Goal: Information Seeking & Learning: Learn about a topic

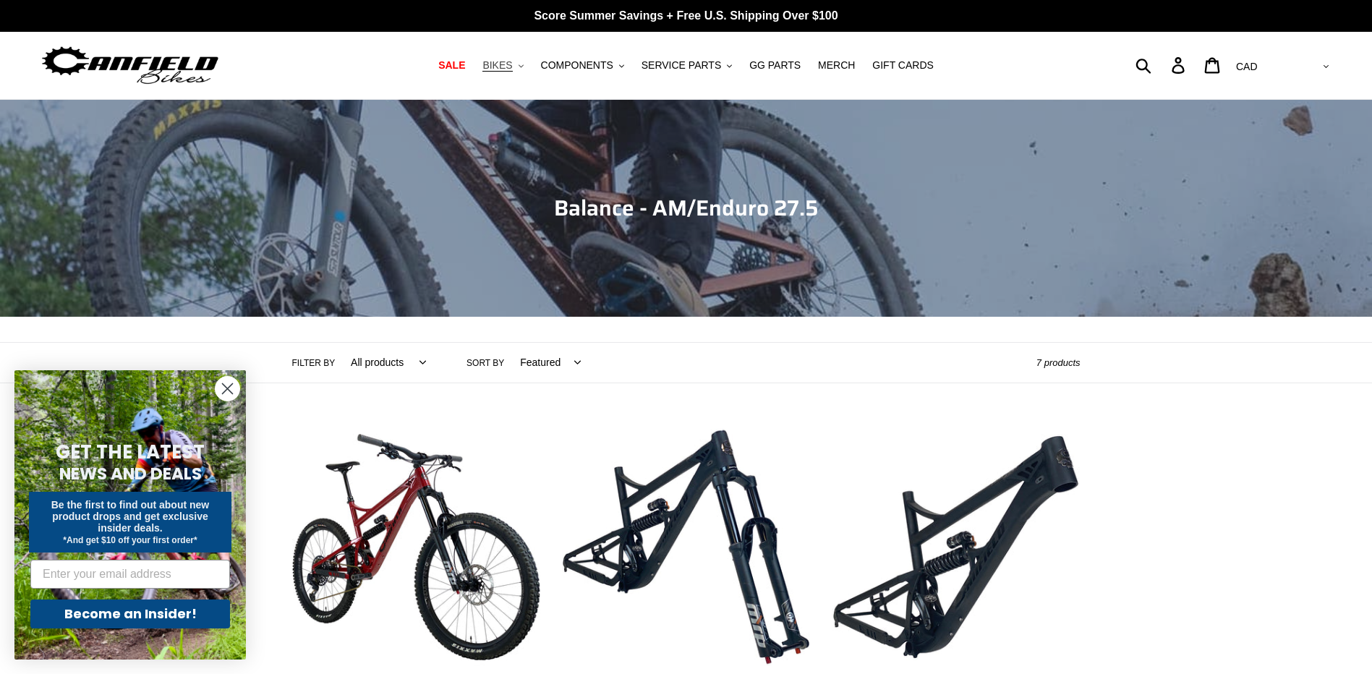
click at [512, 70] on span "BIKES" at bounding box center [497, 65] width 30 height 12
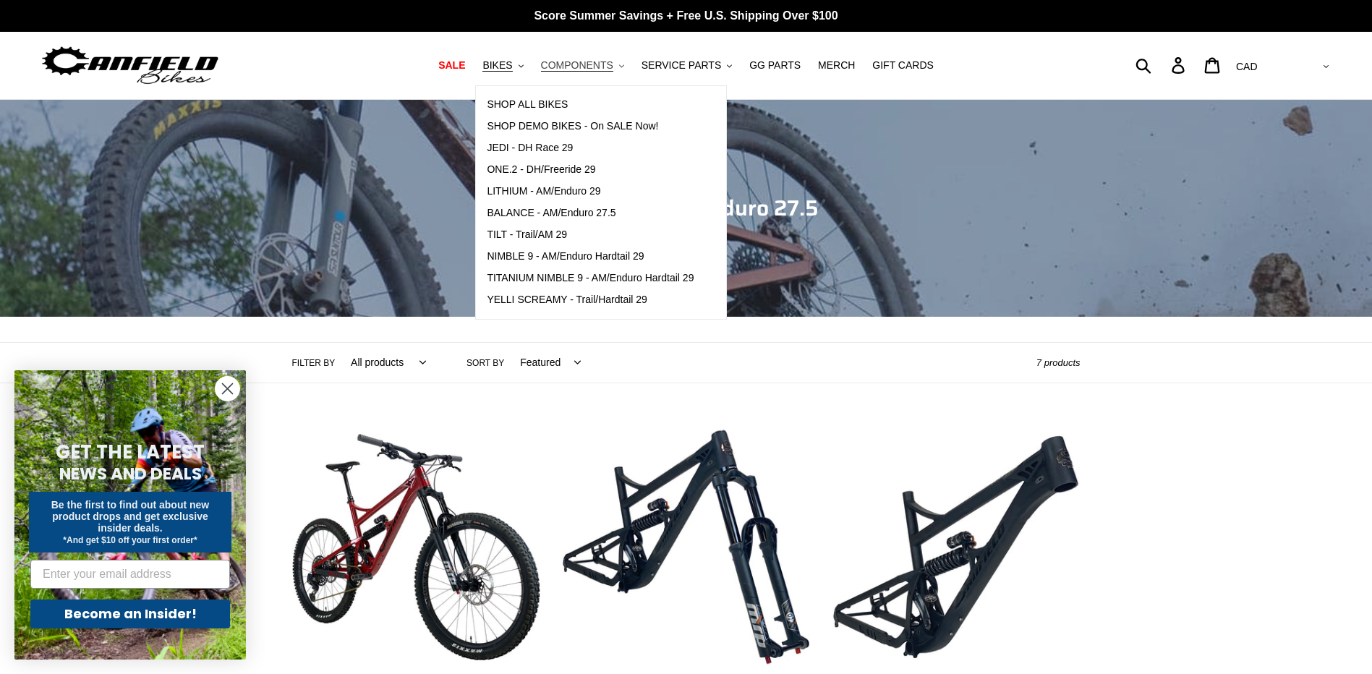
click at [607, 66] on span "COMPONENTS" at bounding box center [577, 65] width 72 height 12
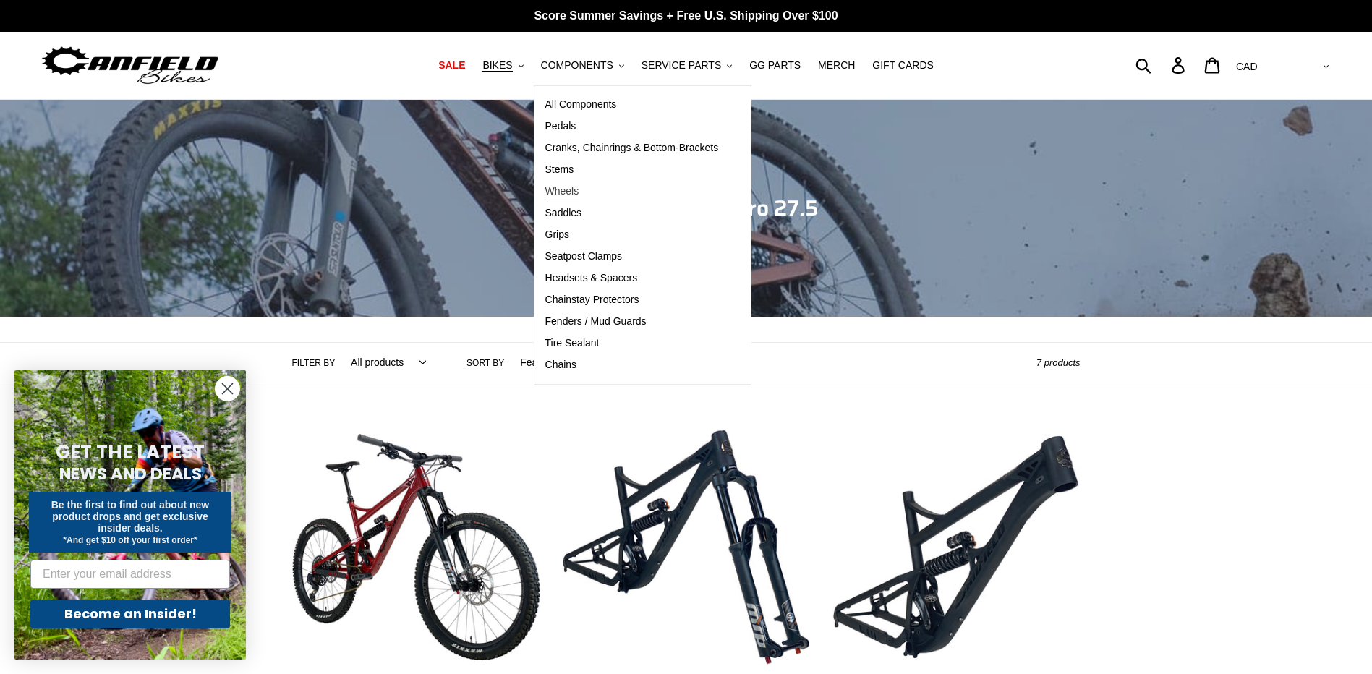
click at [579, 196] on span "Wheels" at bounding box center [562, 191] width 34 height 12
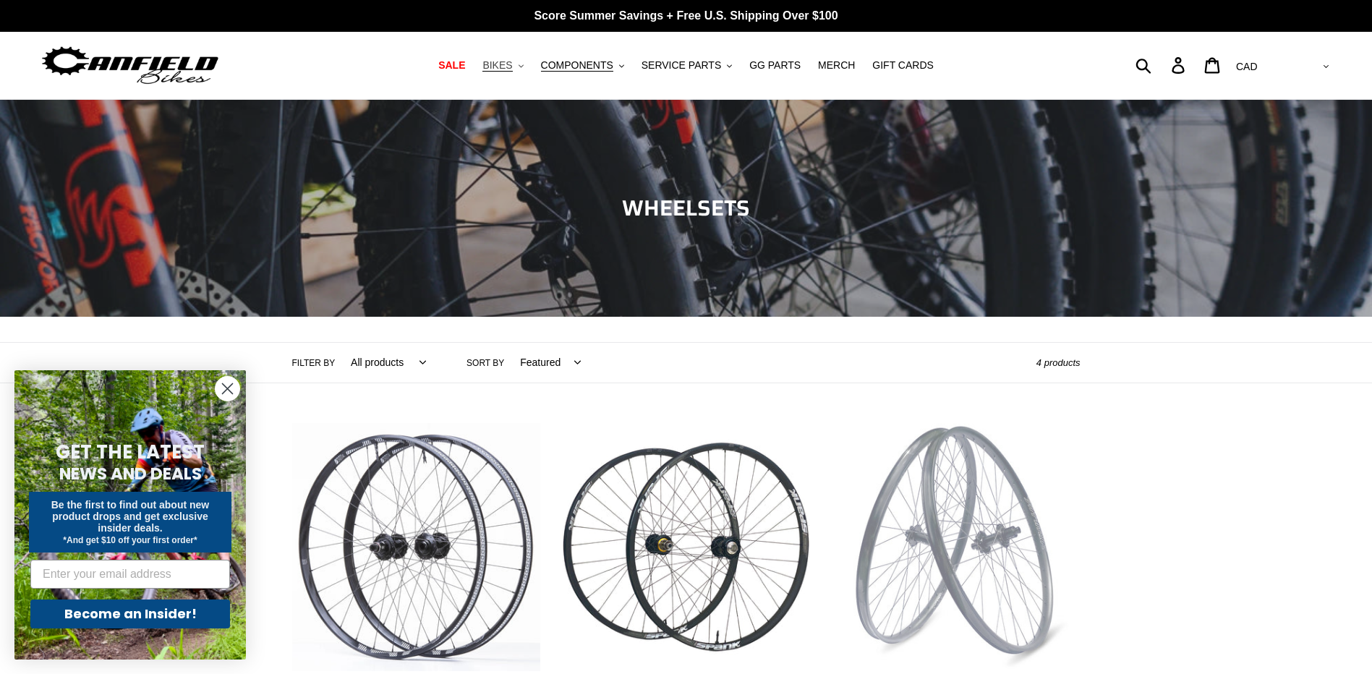
click at [528, 66] on button "BIKES .cls-1{fill:#231f20}" at bounding box center [502, 66] width 55 height 20
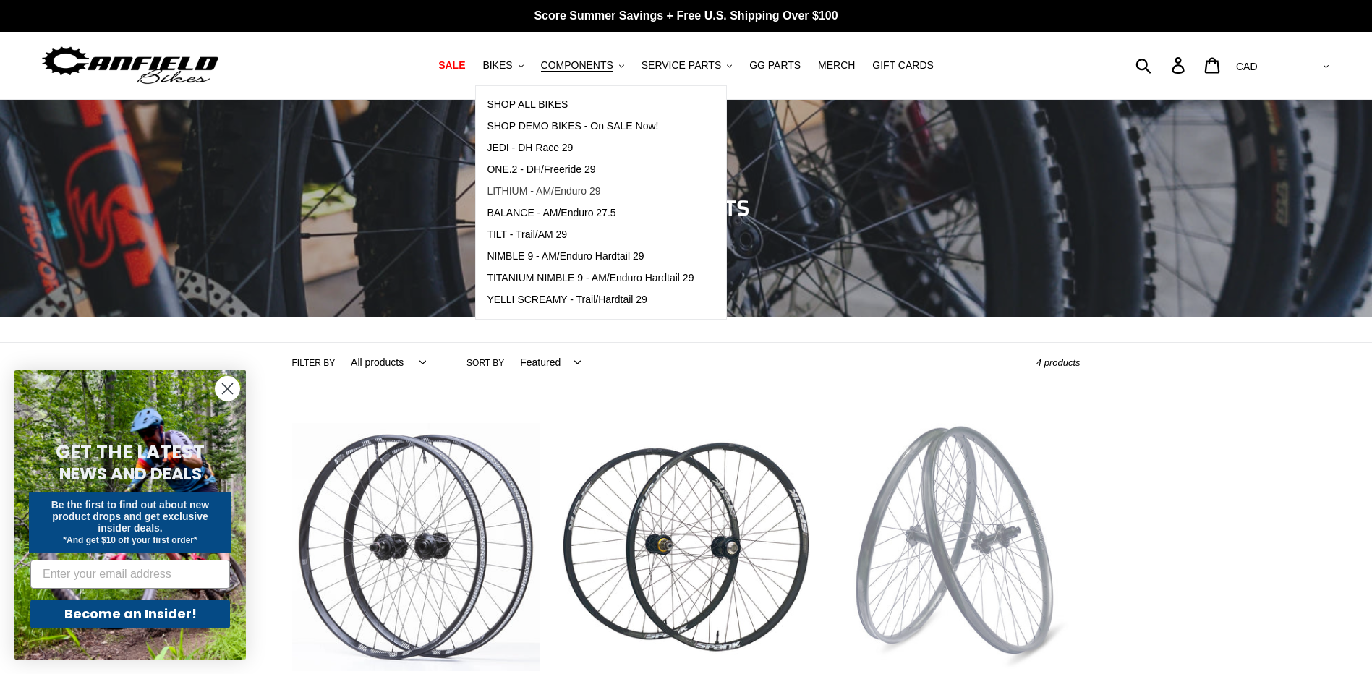
click at [545, 192] on span "LITHIUM - AM/Enduro 29" at bounding box center [544, 191] width 114 height 12
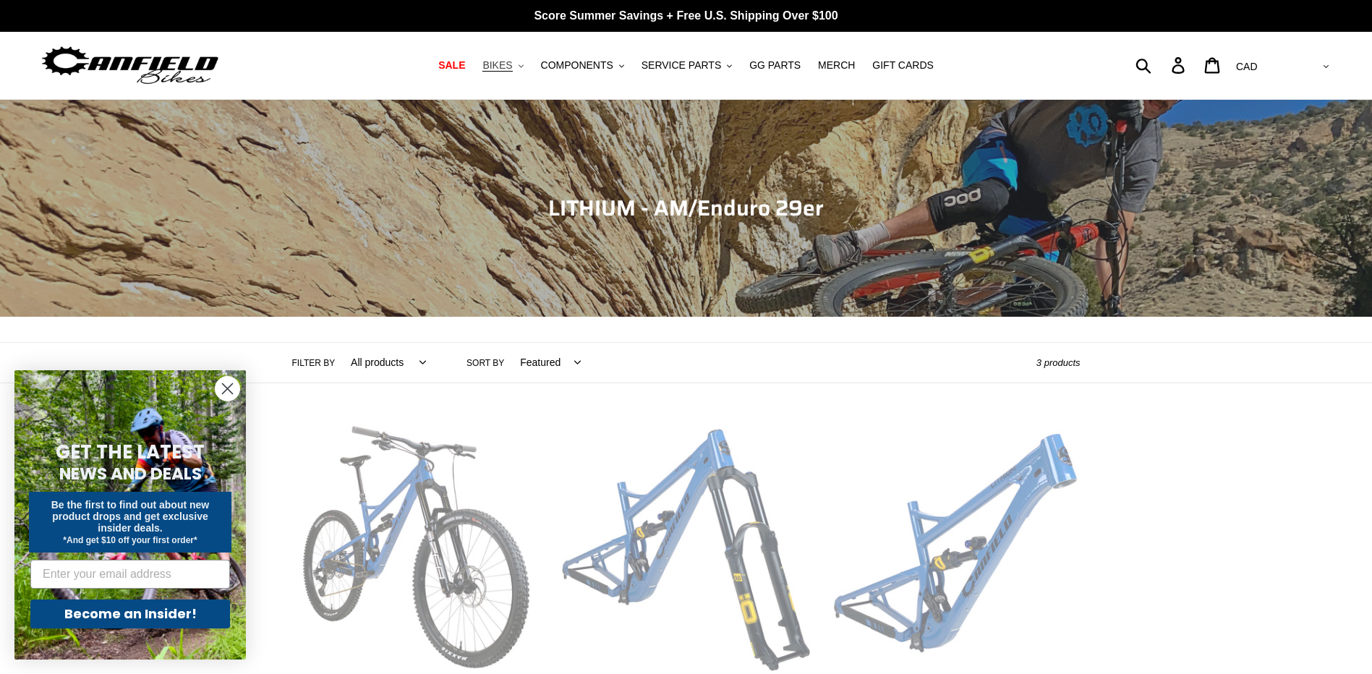
click at [528, 61] on button "BIKES .cls-1{fill:#231f20}" at bounding box center [502, 66] width 55 height 20
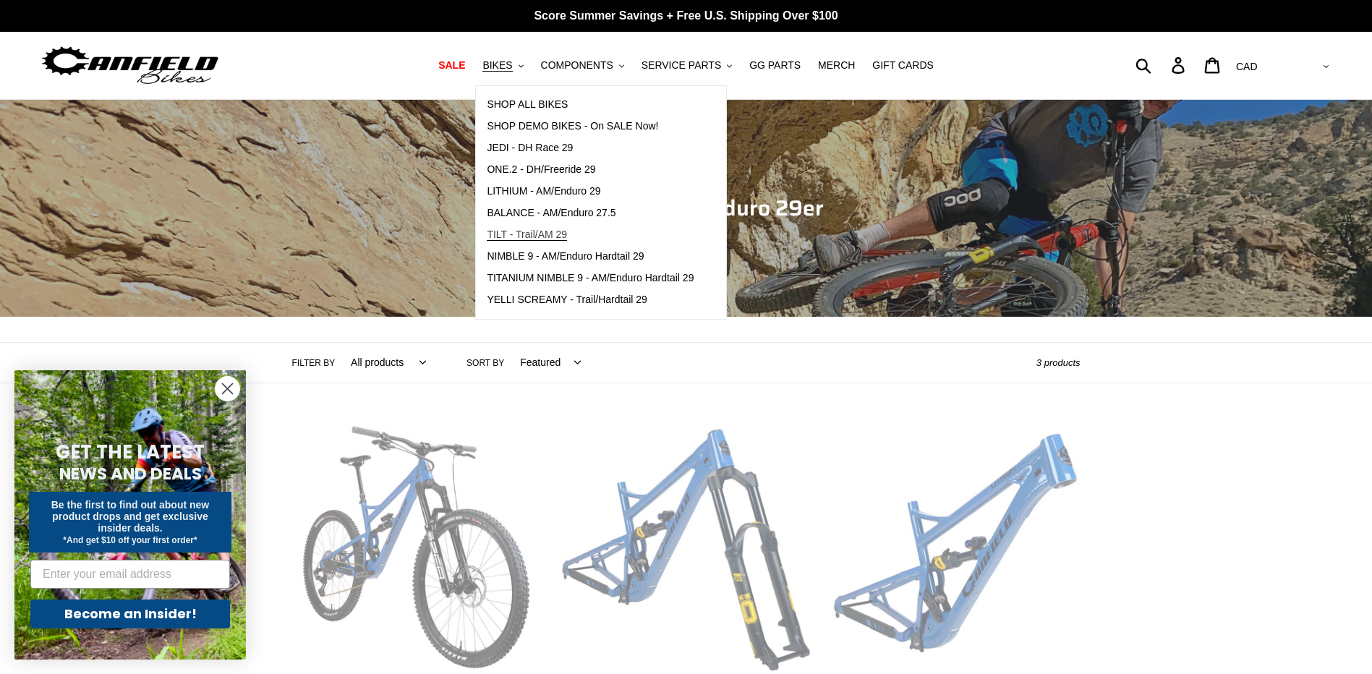
click at [546, 231] on span "TILT - Trail/AM 29" at bounding box center [527, 235] width 80 height 12
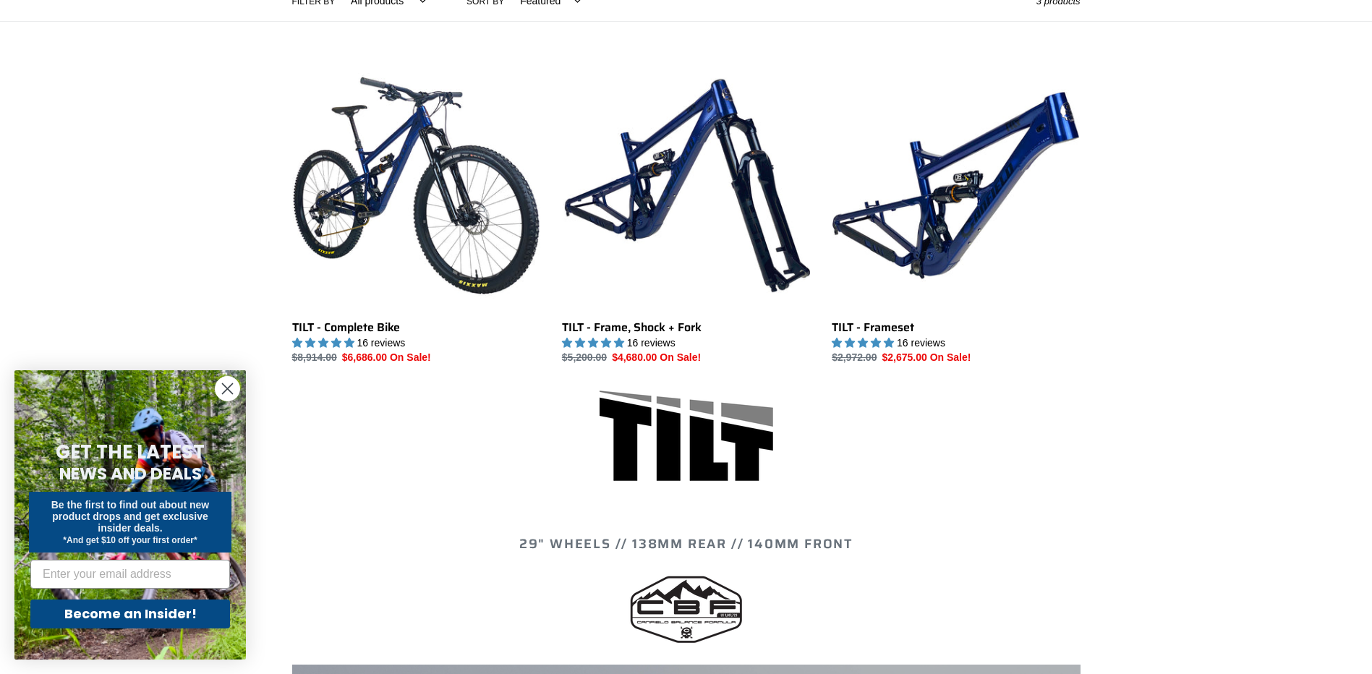
click at [221, 388] on circle "Close dialog" at bounding box center [228, 389] width 24 height 24
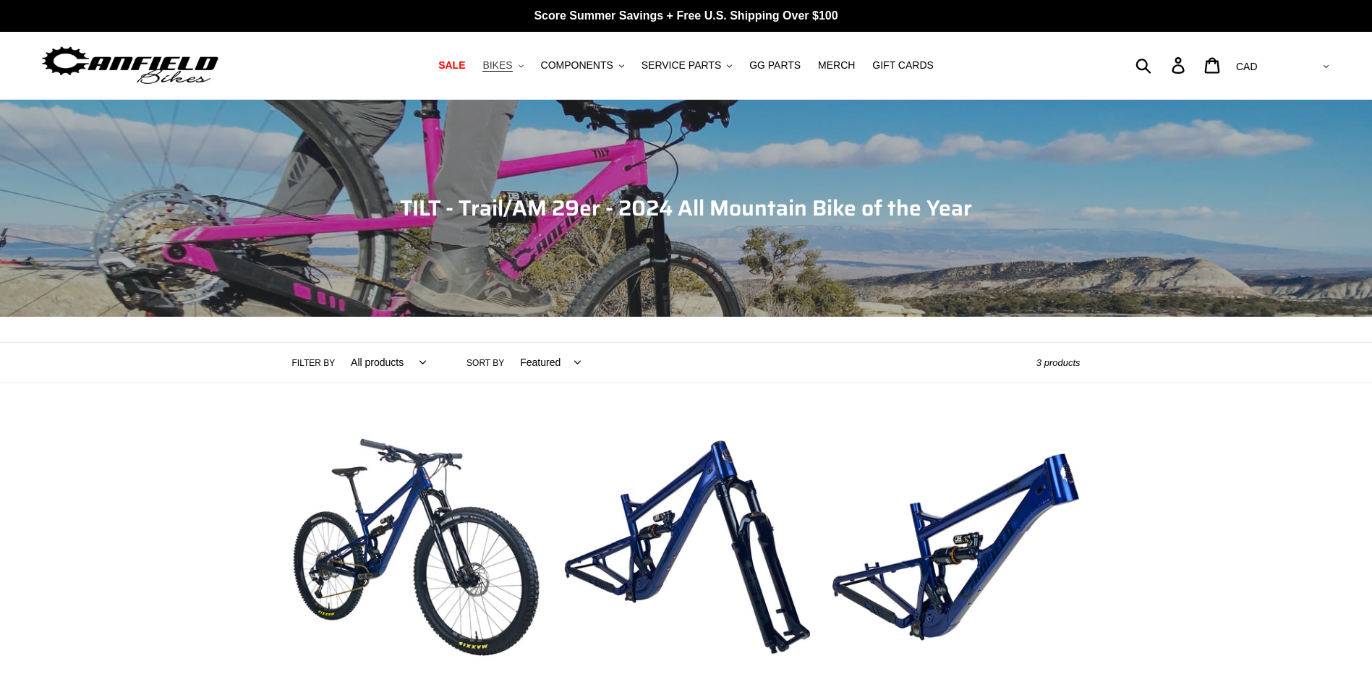
click at [512, 62] on span "BIKES" at bounding box center [497, 65] width 30 height 12
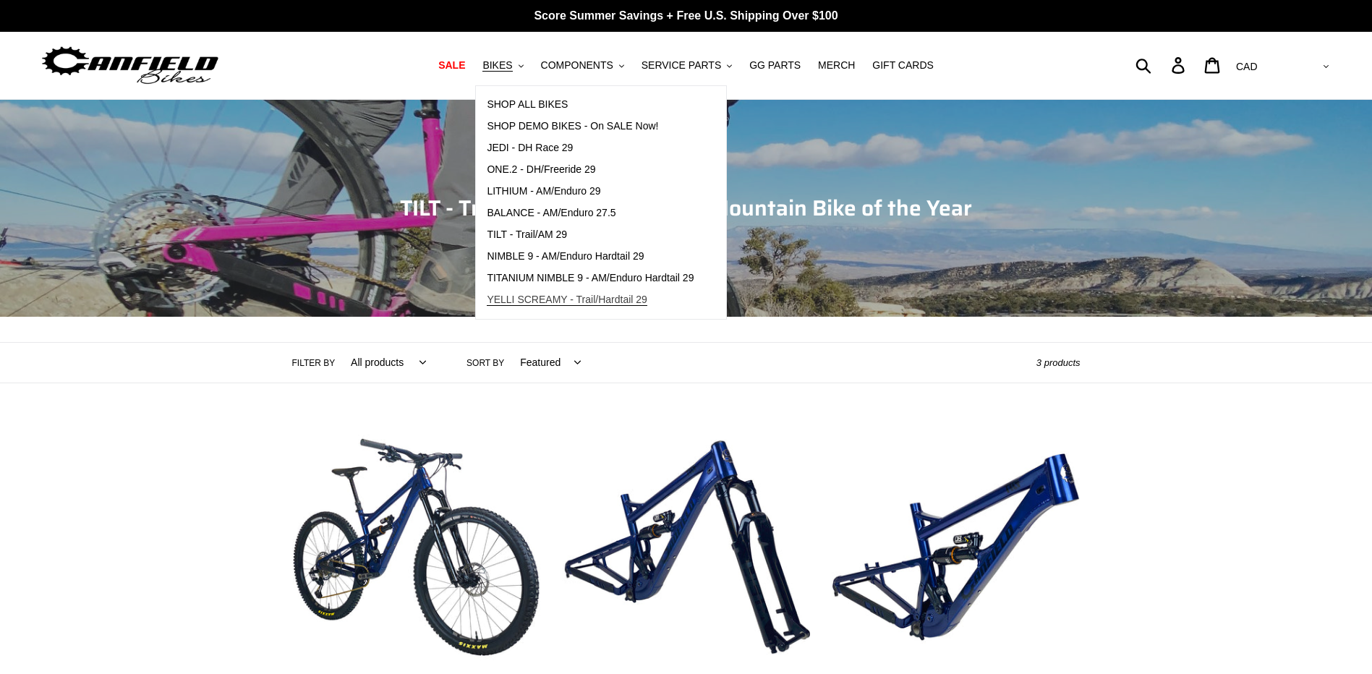
click at [519, 302] on span "YELLI SCREAMY - Trail/Hardtail 29" at bounding box center [567, 300] width 161 height 12
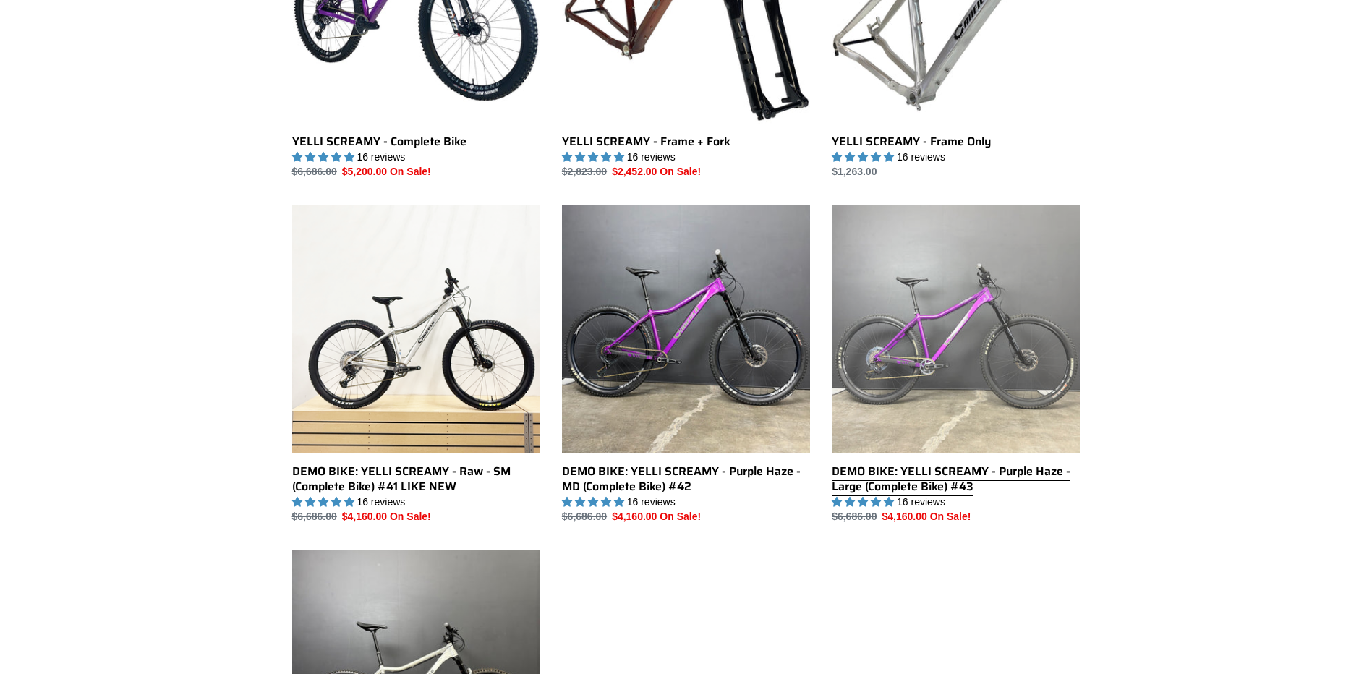
scroll to position [651, 0]
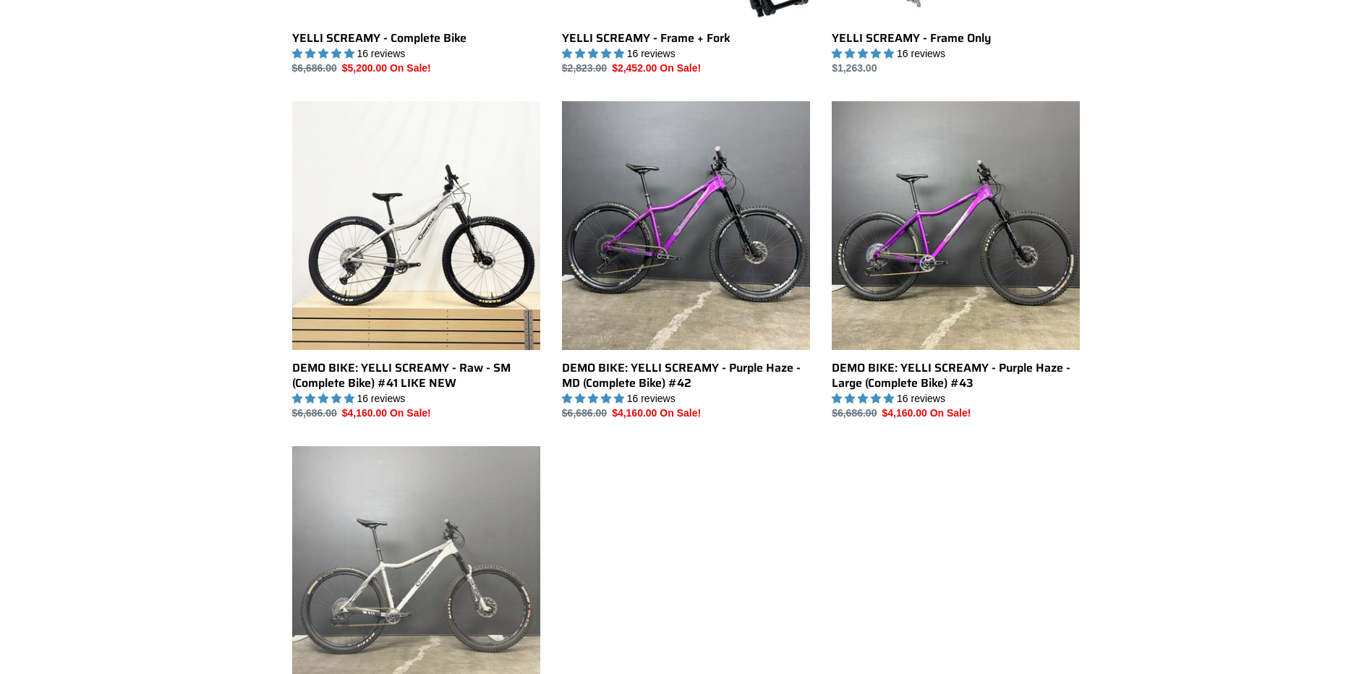
click at [378, 519] on link "DEMO BIKE: YELLI SCREAMY - Raw - XL (Complete Bike) #46 Like New" at bounding box center [416, 606] width 248 height 320
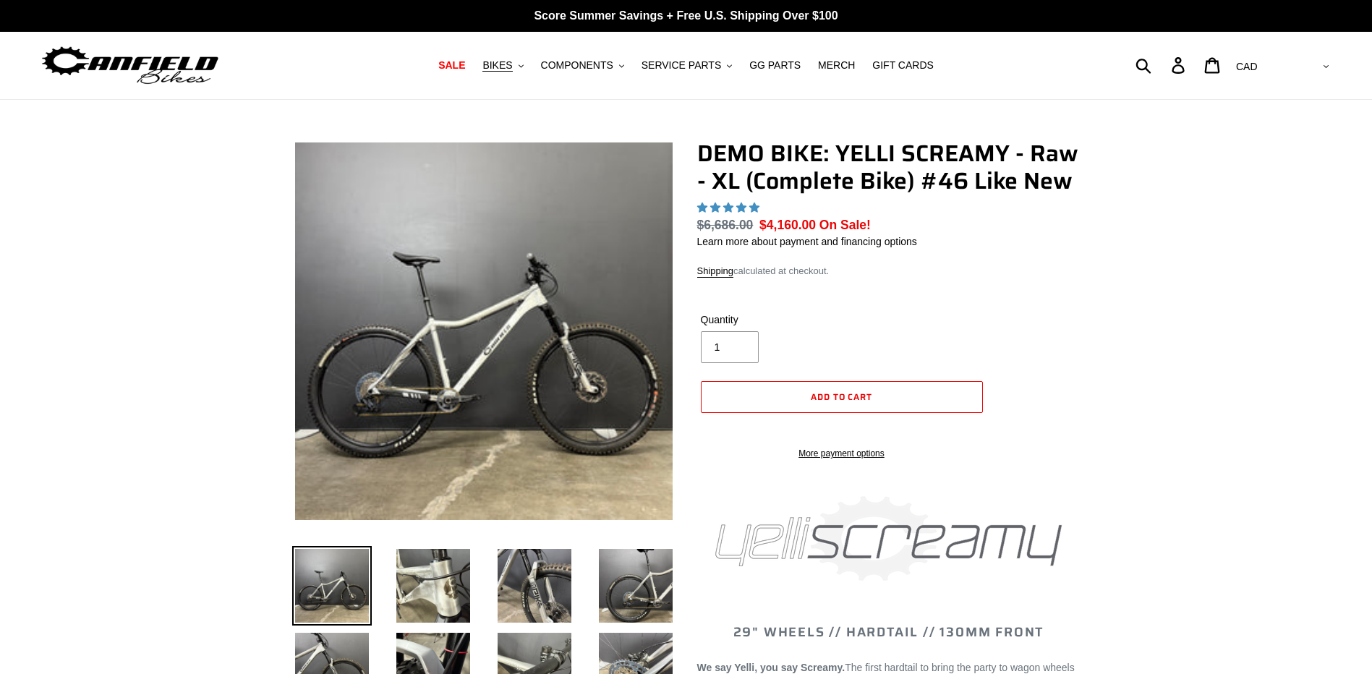
select select "highest-rating"
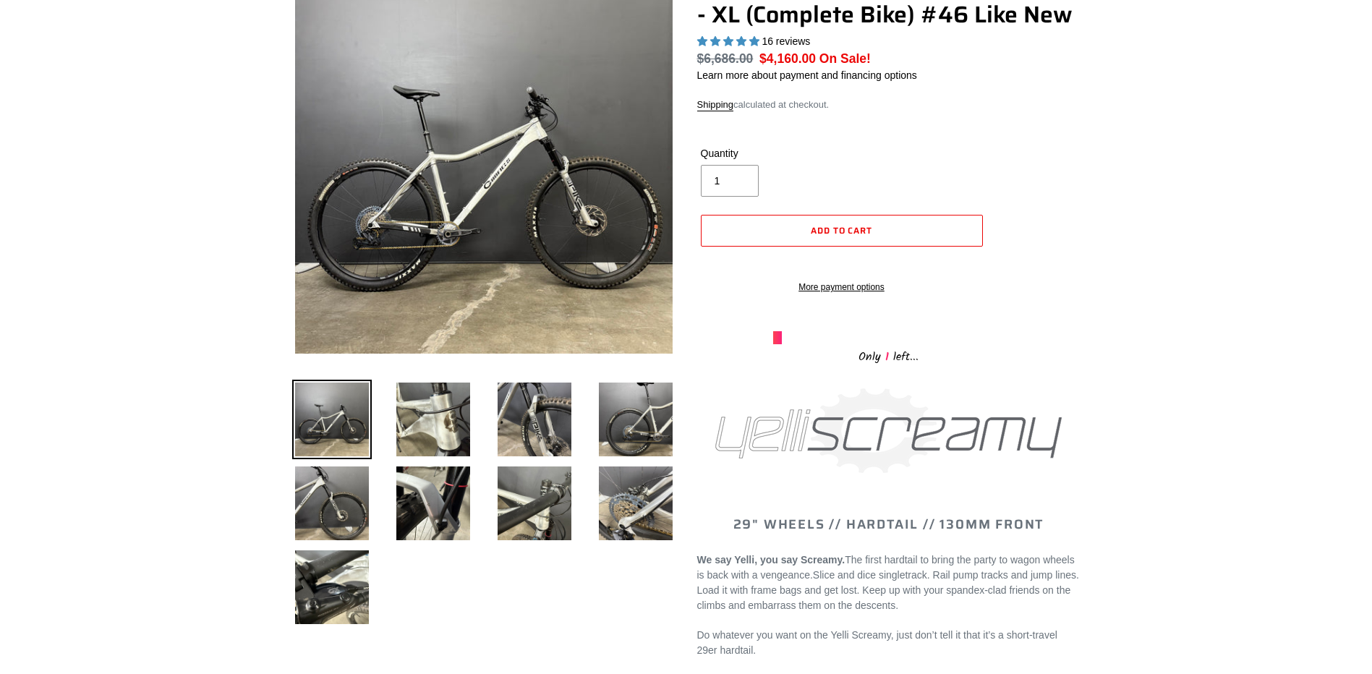
scroll to position [145, 0]
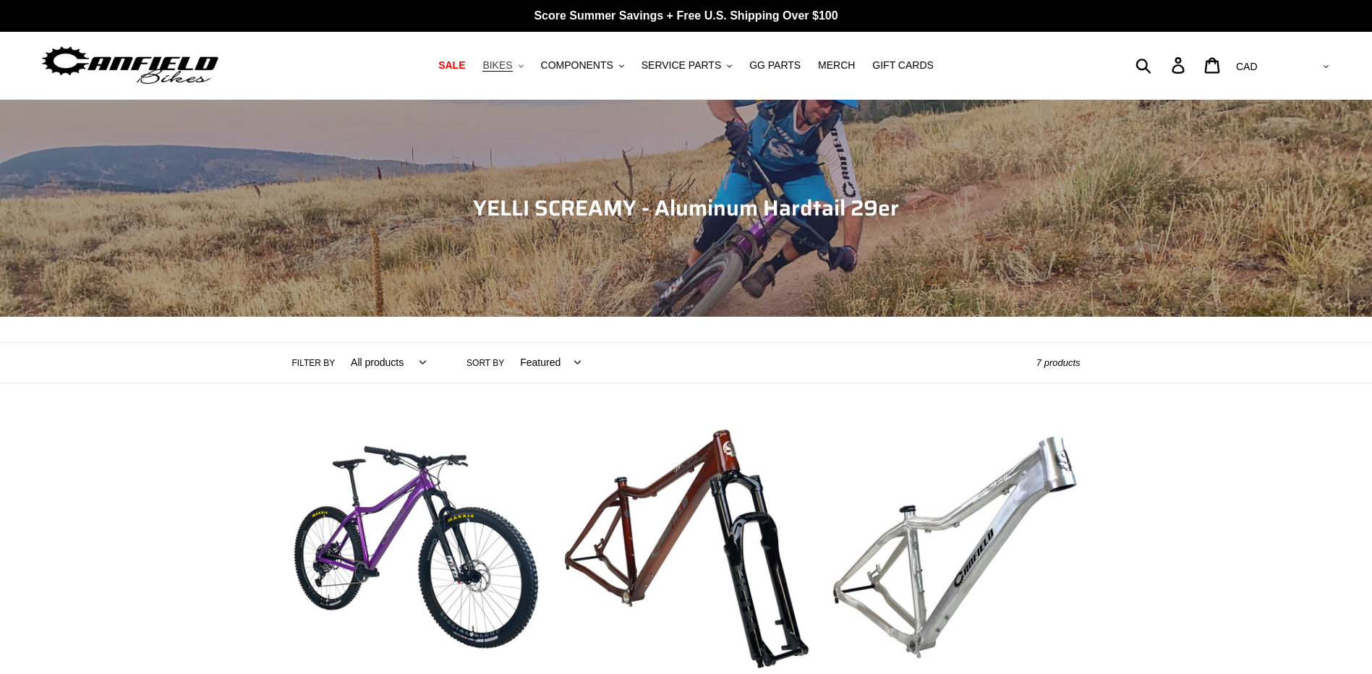
click at [526, 66] on button "BIKES .cls-1{fill:#231f20}" at bounding box center [502, 66] width 55 height 20
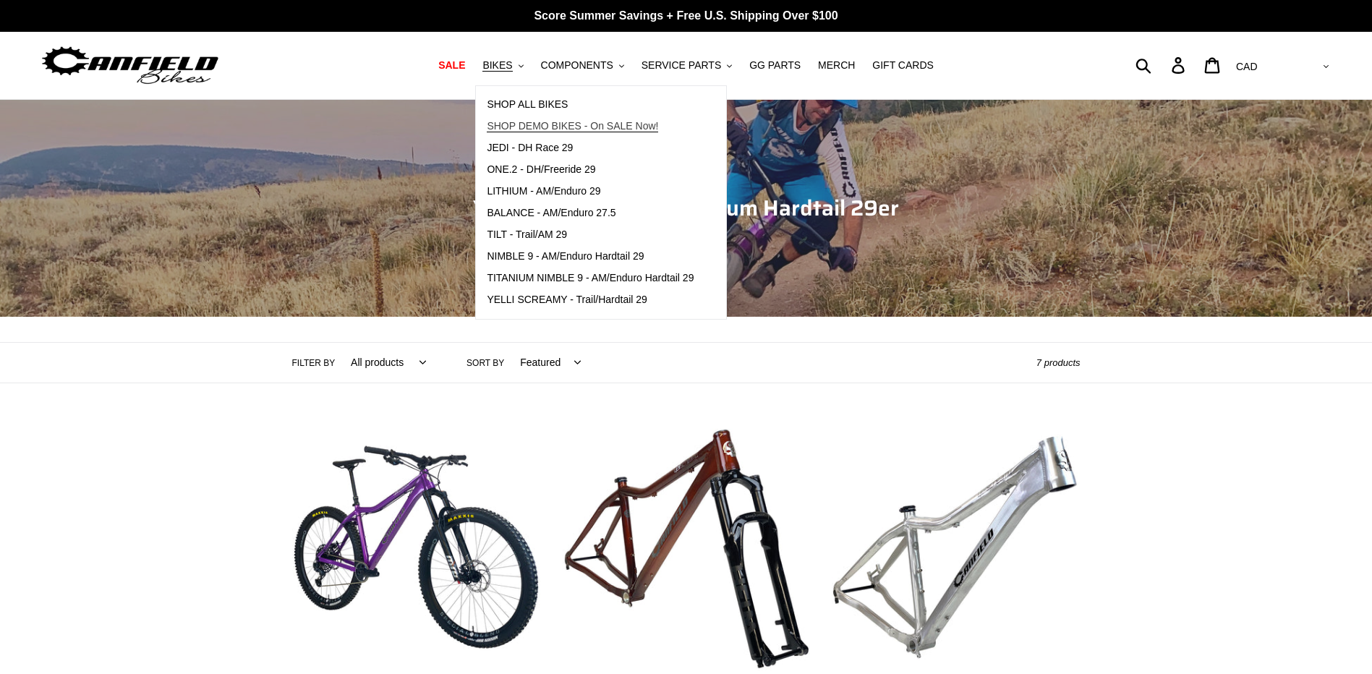
click at [554, 129] on span "SHOP DEMO BIKES - On SALE Now!" at bounding box center [572, 126] width 171 height 12
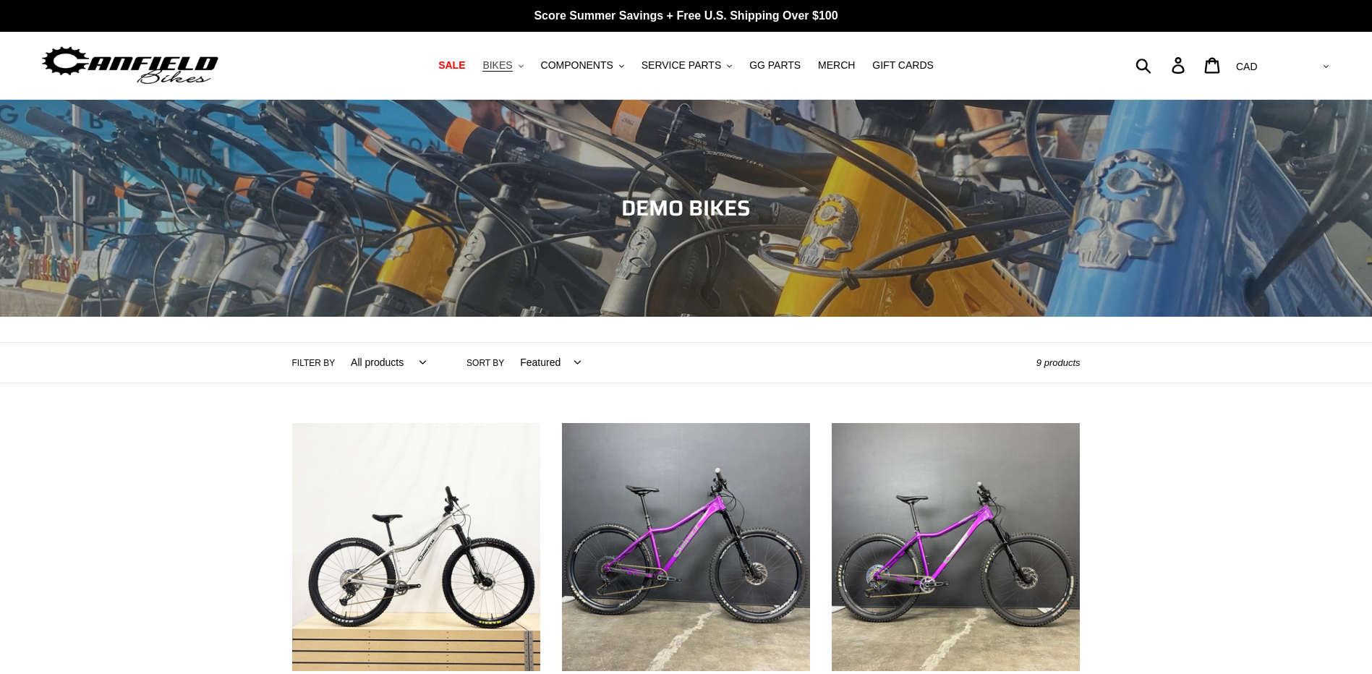
click at [512, 64] on span "BIKES" at bounding box center [497, 65] width 30 height 12
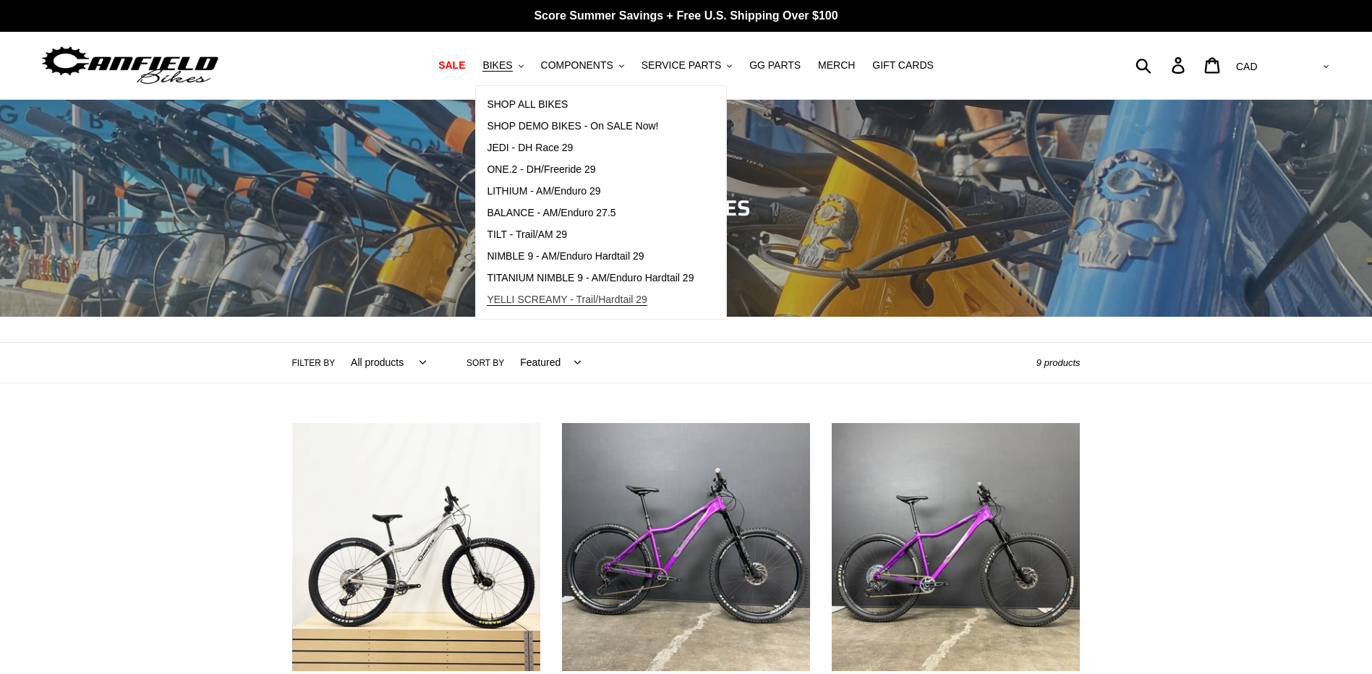
click at [560, 302] on span "YELLI SCREAMY - Trail/Hardtail 29" at bounding box center [567, 300] width 161 height 12
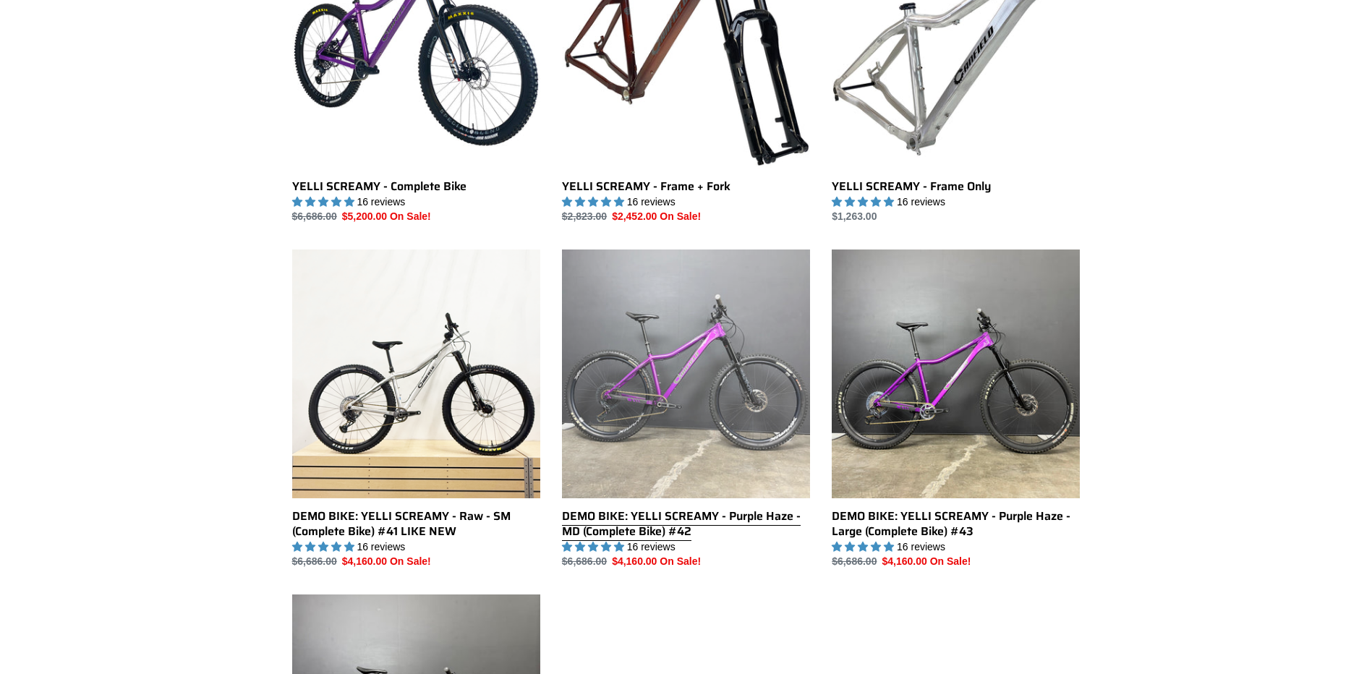
scroll to position [723, 0]
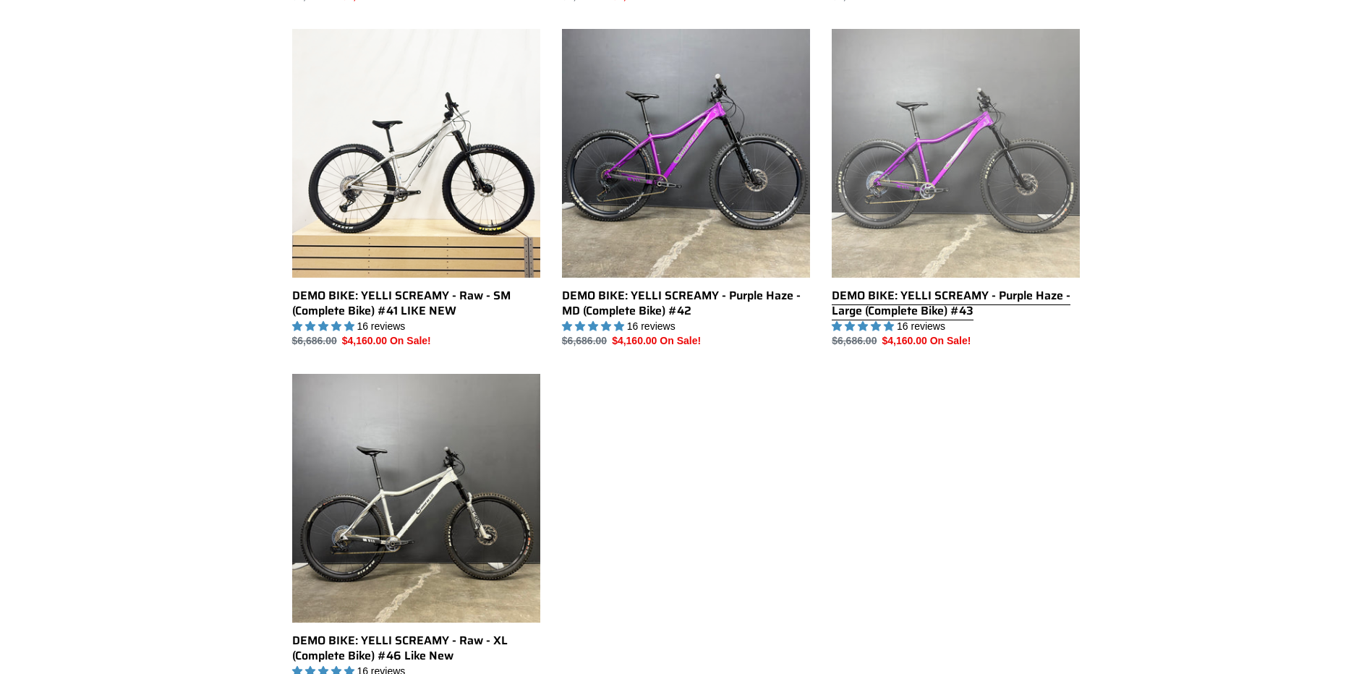
click at [905, 229] on link "DEMO BIKE: YELLI SCREAMY - Purple Haze - Large (Complete Bike) #43" at bounding box center [956, 189] width 248 height 320
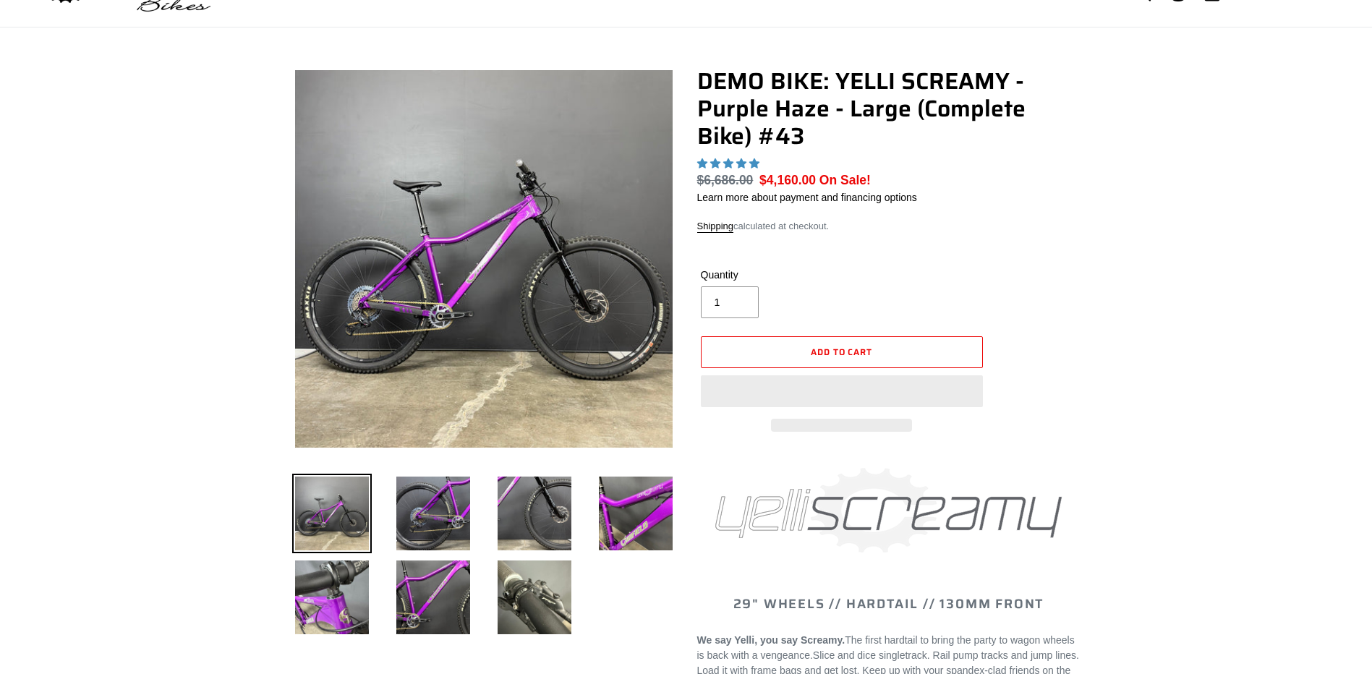
select select "highest-rating"
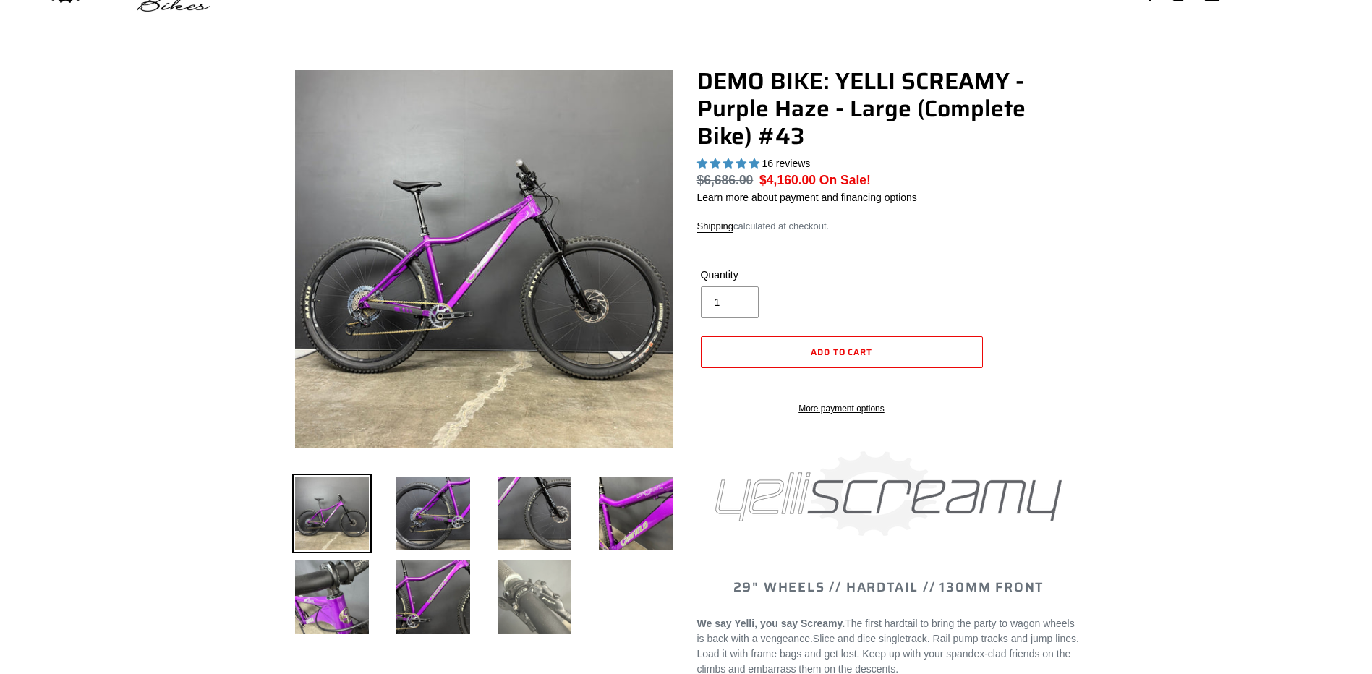
click at [507, 596] on img at bounding box center [535, 598] width 80 height 80
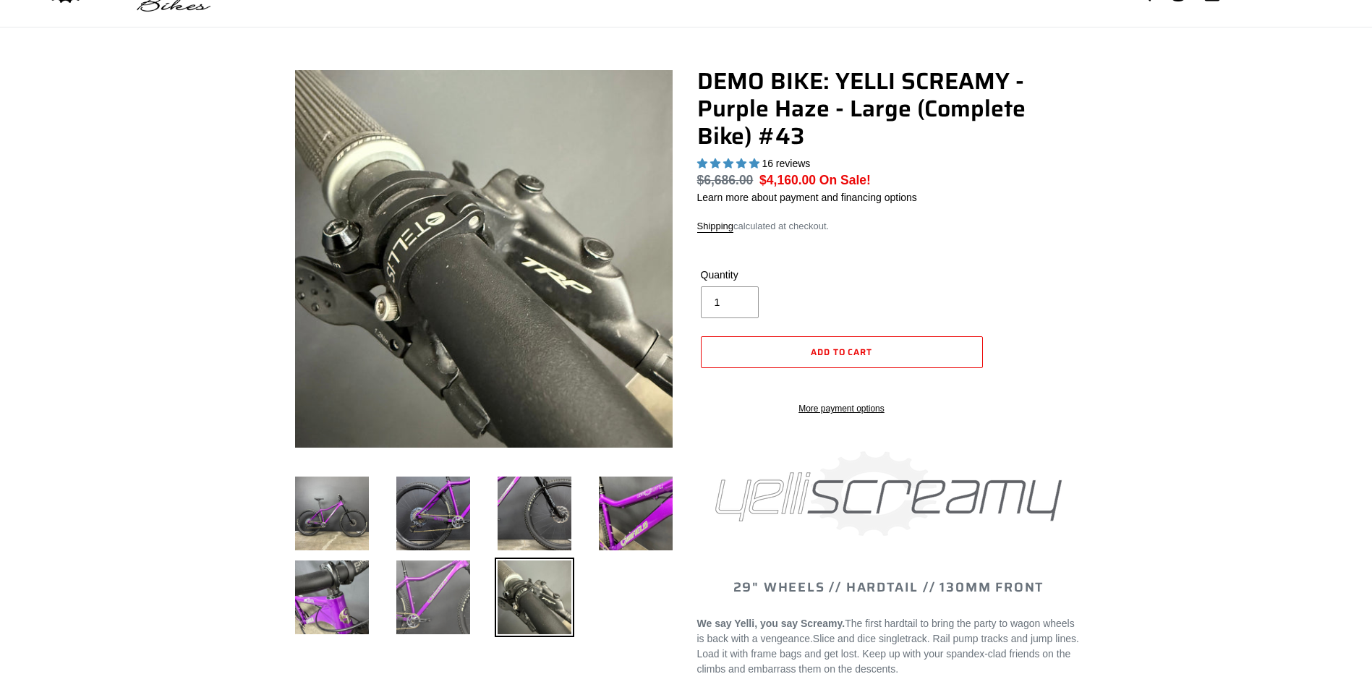
click at [453, 611] on img at bounding box center [433, 598] width 80 height 80
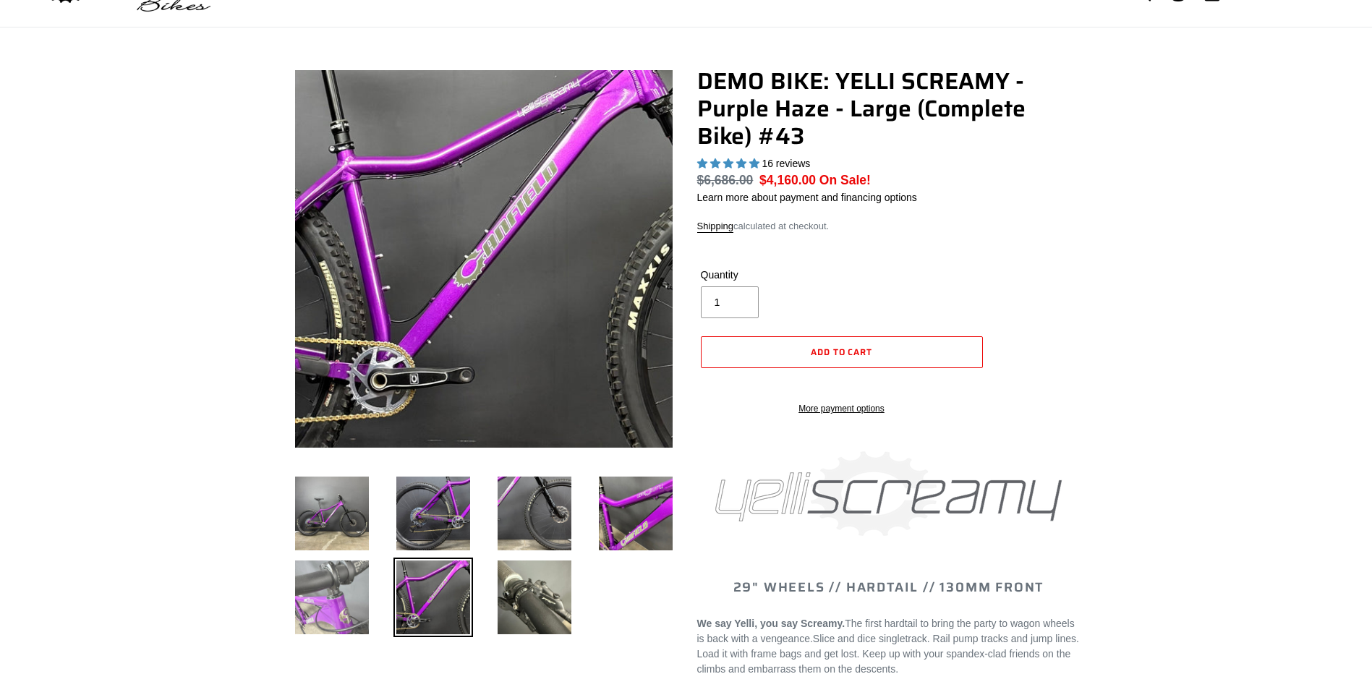
click at [336, 619] on img at bounding box center [332, 598] width 80 height 80
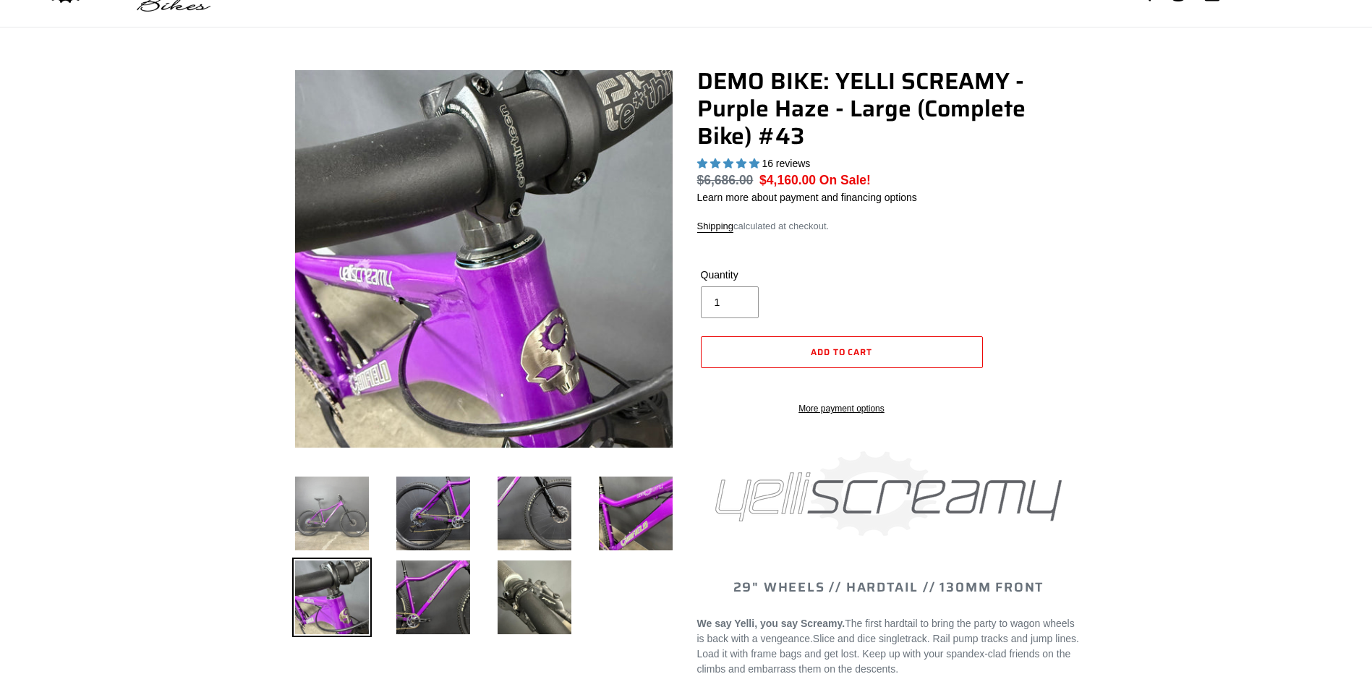
click at [336, 516] on img at bounding box center [332, 514] width 80 height 80
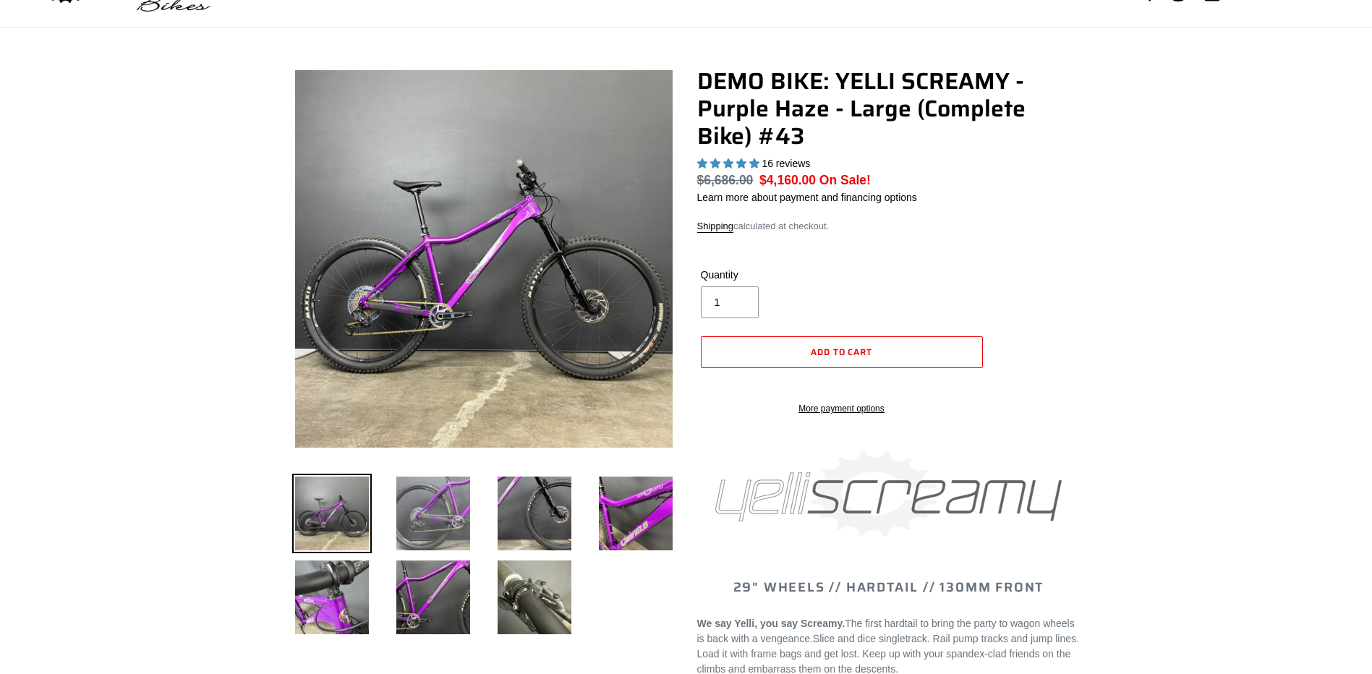
click at [411, 501] on img at bounding box center [433, 514] width 80 height 80
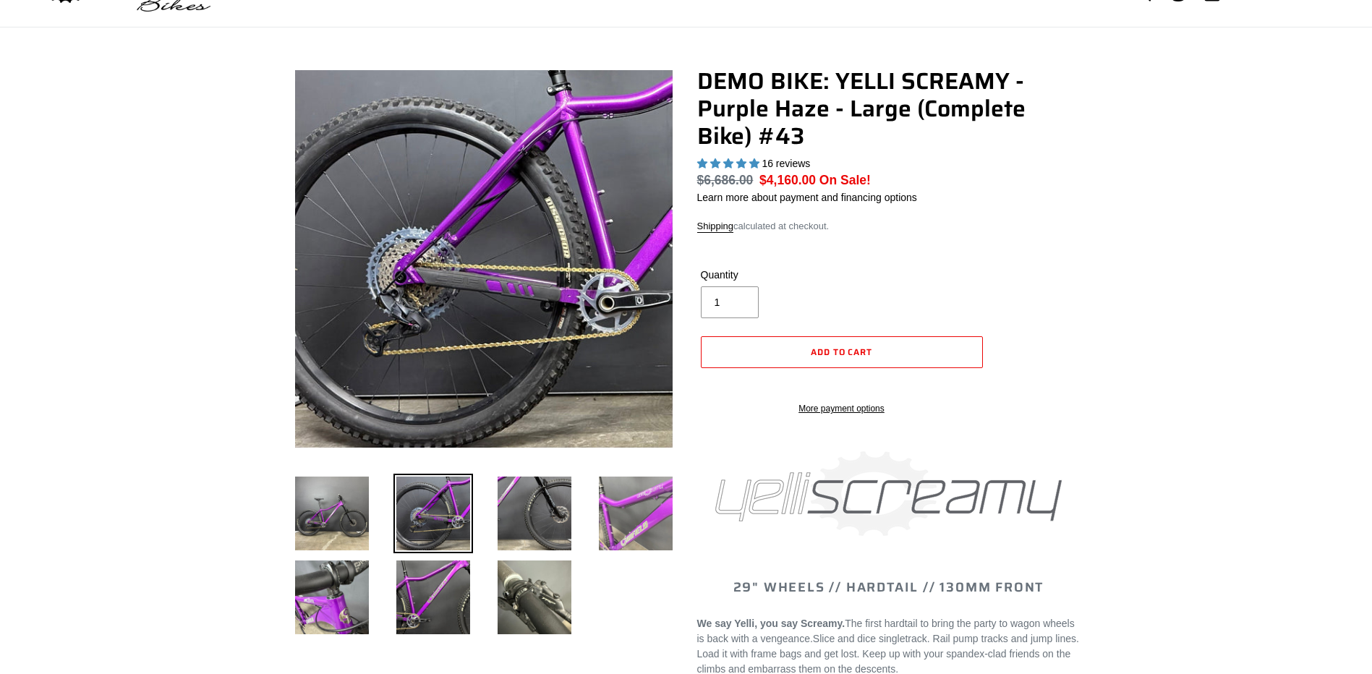
click at [614, 489] on img at bounding box center [636, 514] width 80 height 80
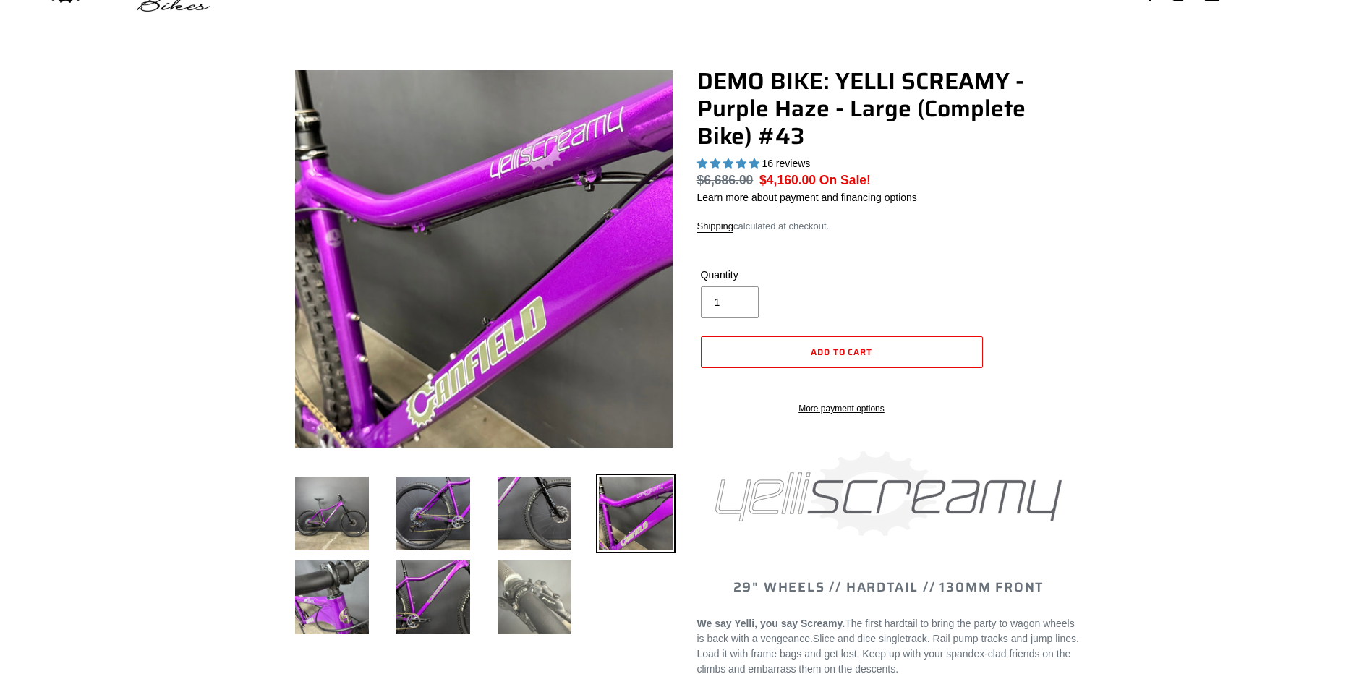
click at [544, 582] on img at bounding box center [535, 598] width 80 height 80
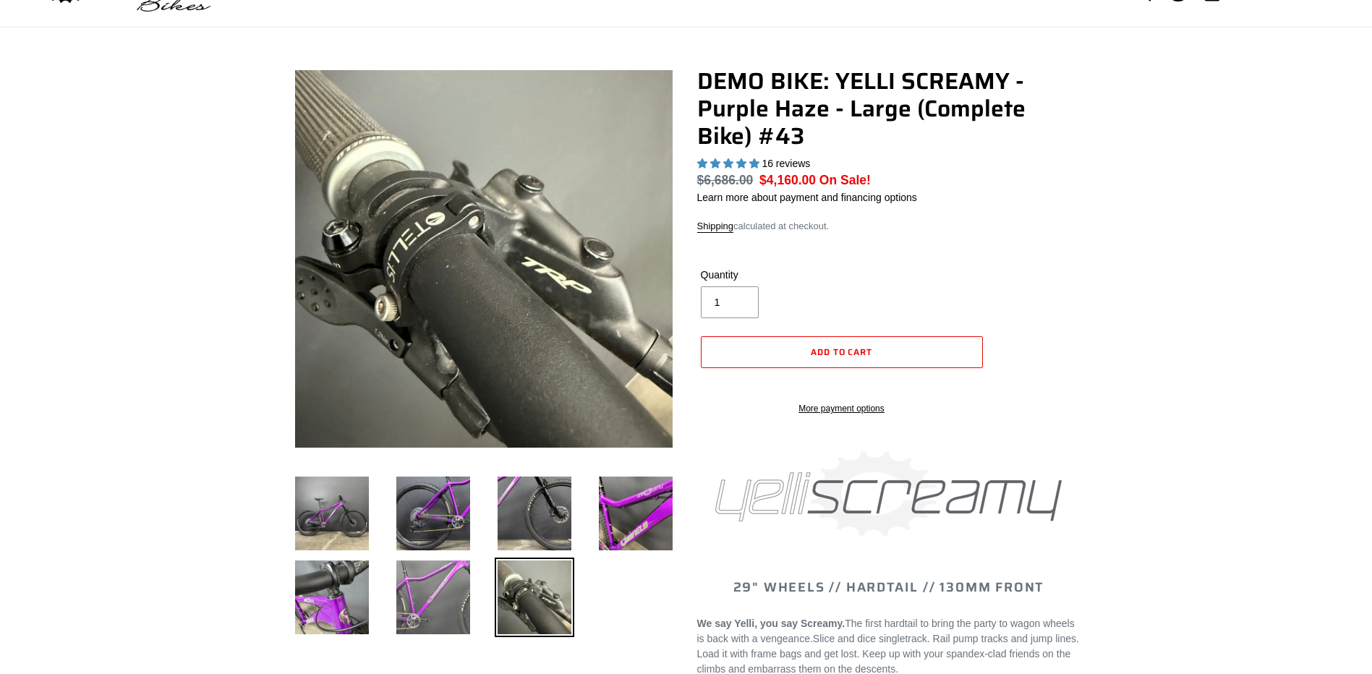
click at [470, 589] on img at bounding box center [433, 598] width 80 height 80
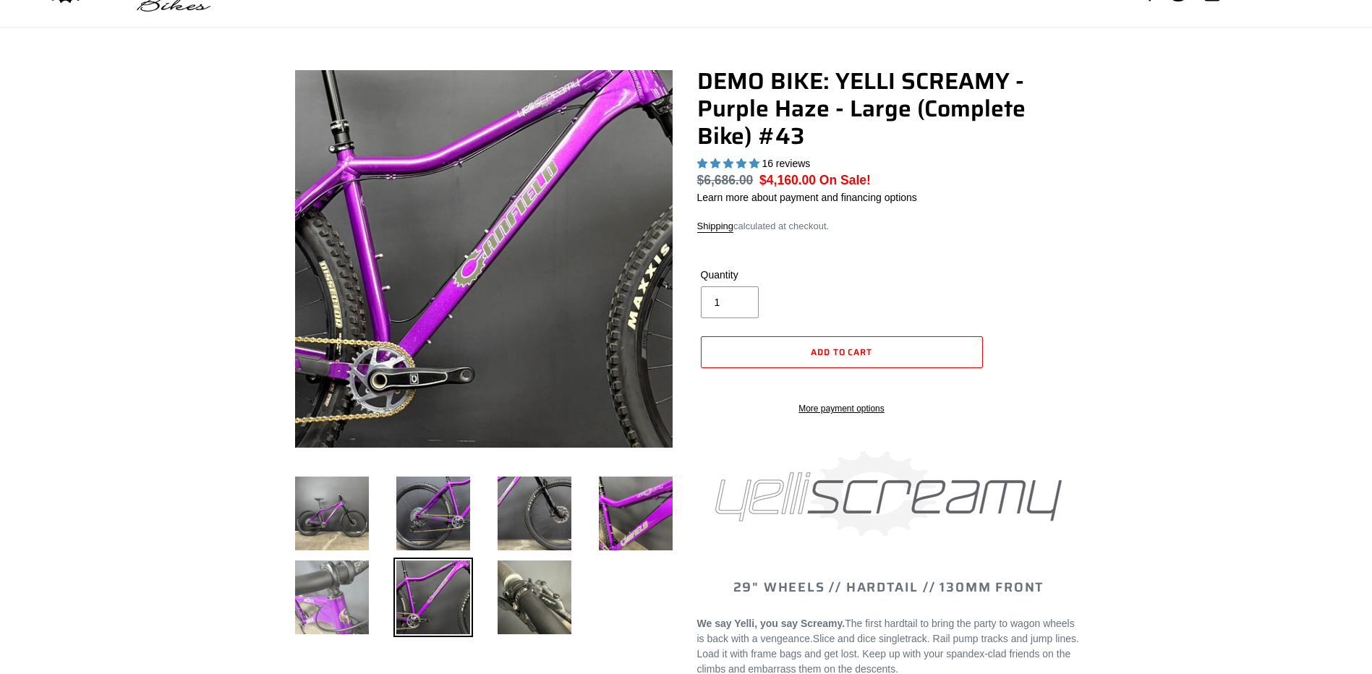
click at [347, 587] on img at bounding box center [332, 598] width 80 height 80
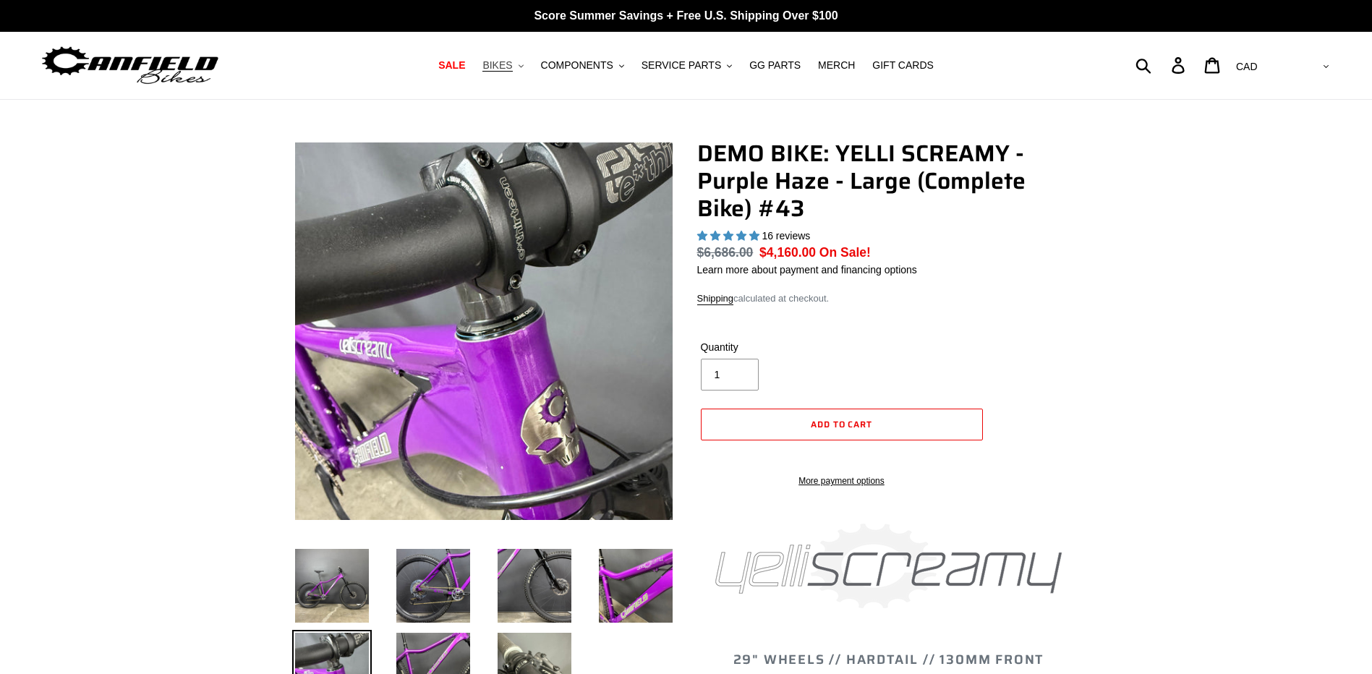
click at [512, 69] on span "BIKES" at bounding box center [497, 65] width 30 height 12
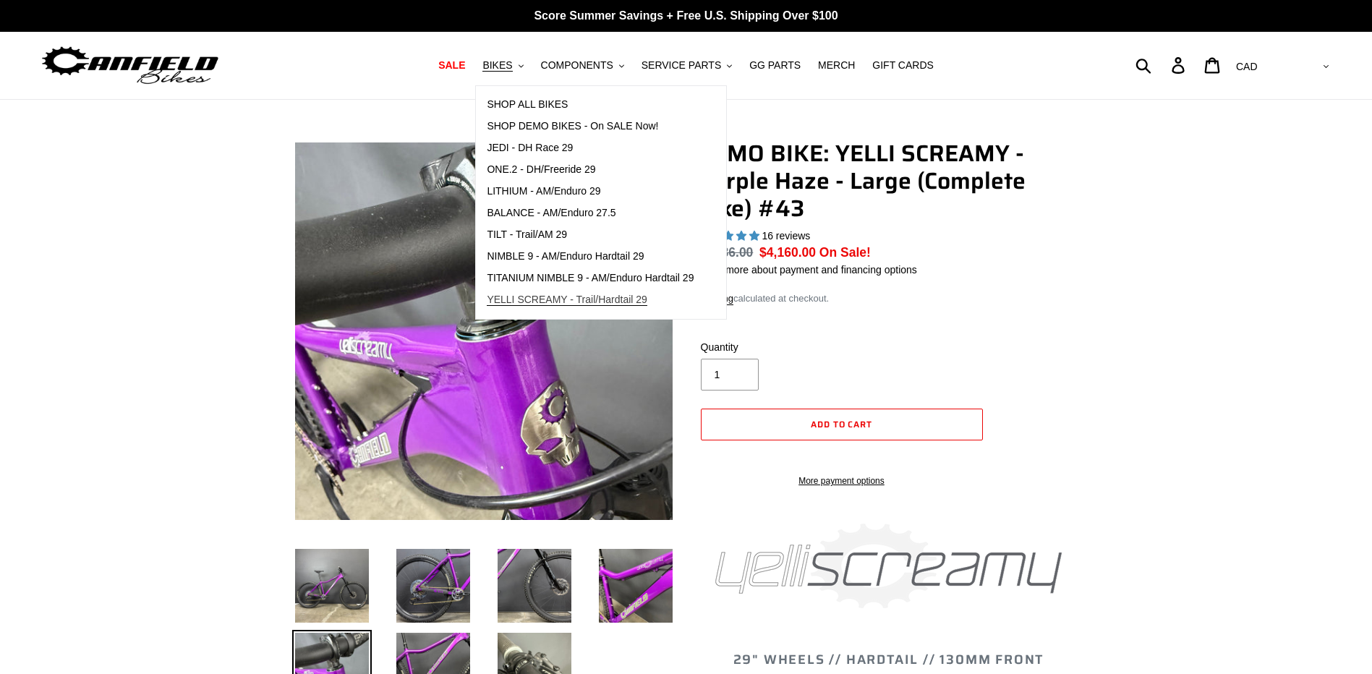
click at [554, 297] on span "YELLI SCREAMY - Trail/Hardtail 29" at bounding box center [567, 300] width 161 height 12
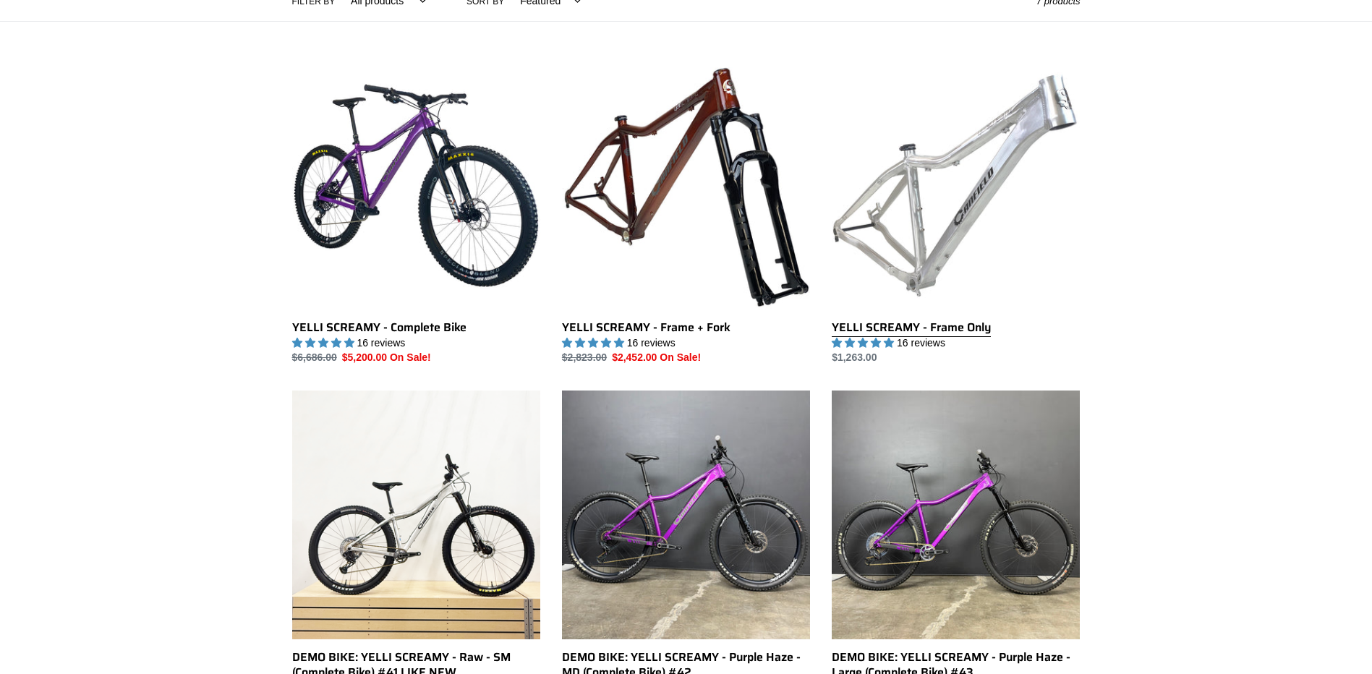
click at [890, 168] on link "YELLI SCREAMY - Frame Only" at bounding box center [956, 213] width 248 height 304
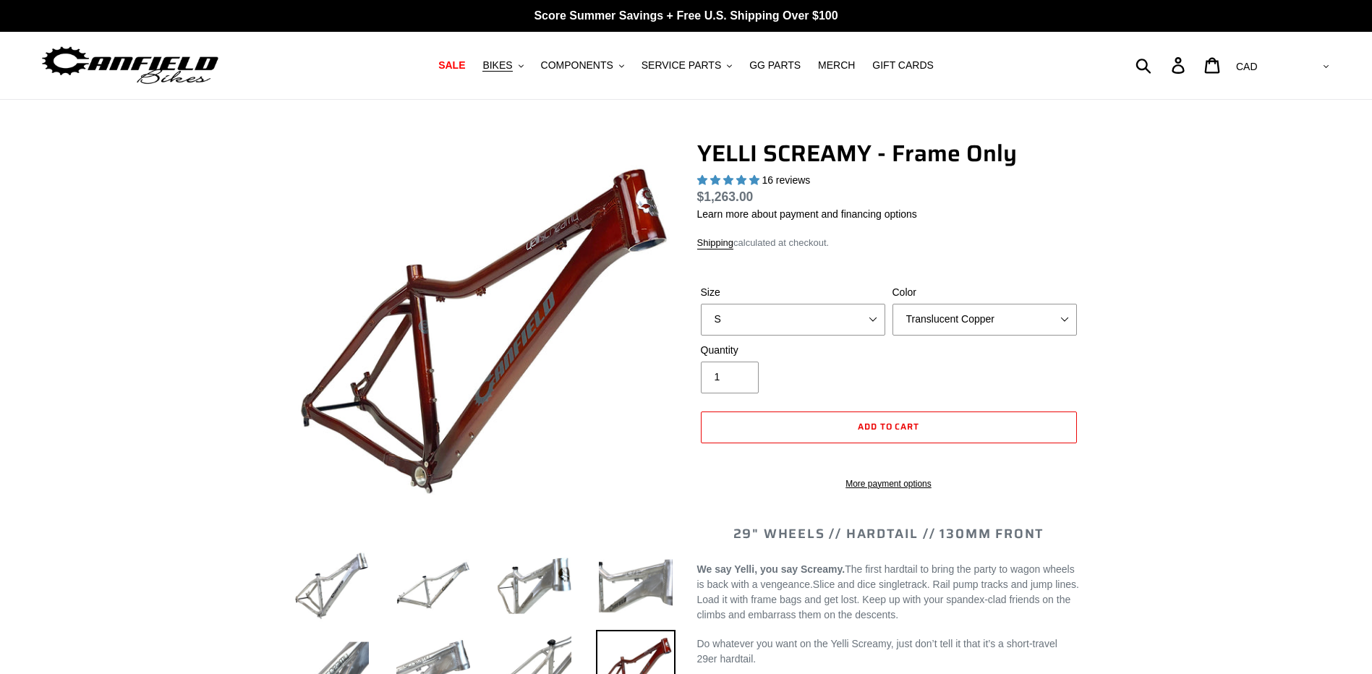
select select "highest-rating"
click at [613, 61] on span "COMPONENTS" at bounding box center [577, 65] width 72 height 12
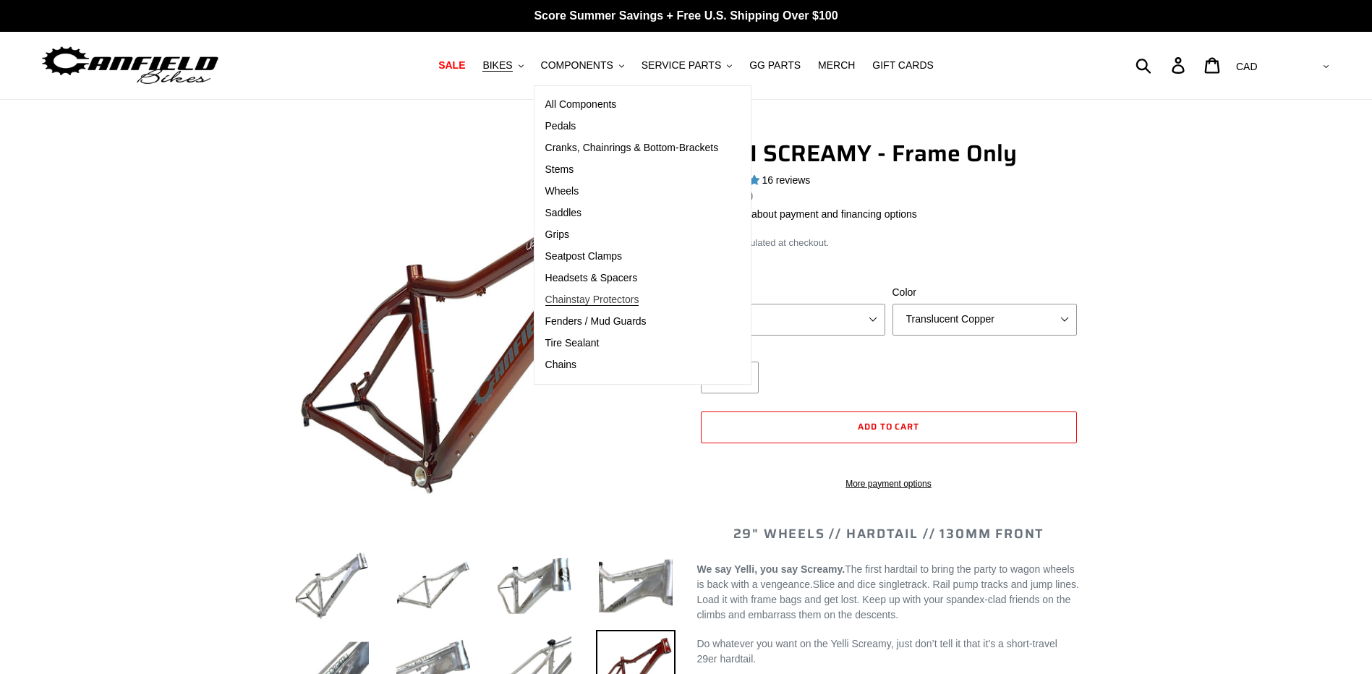
click at [594, 300] on span "Chainstay Protectors" at bounding box center [592, 300] width 94 height 12
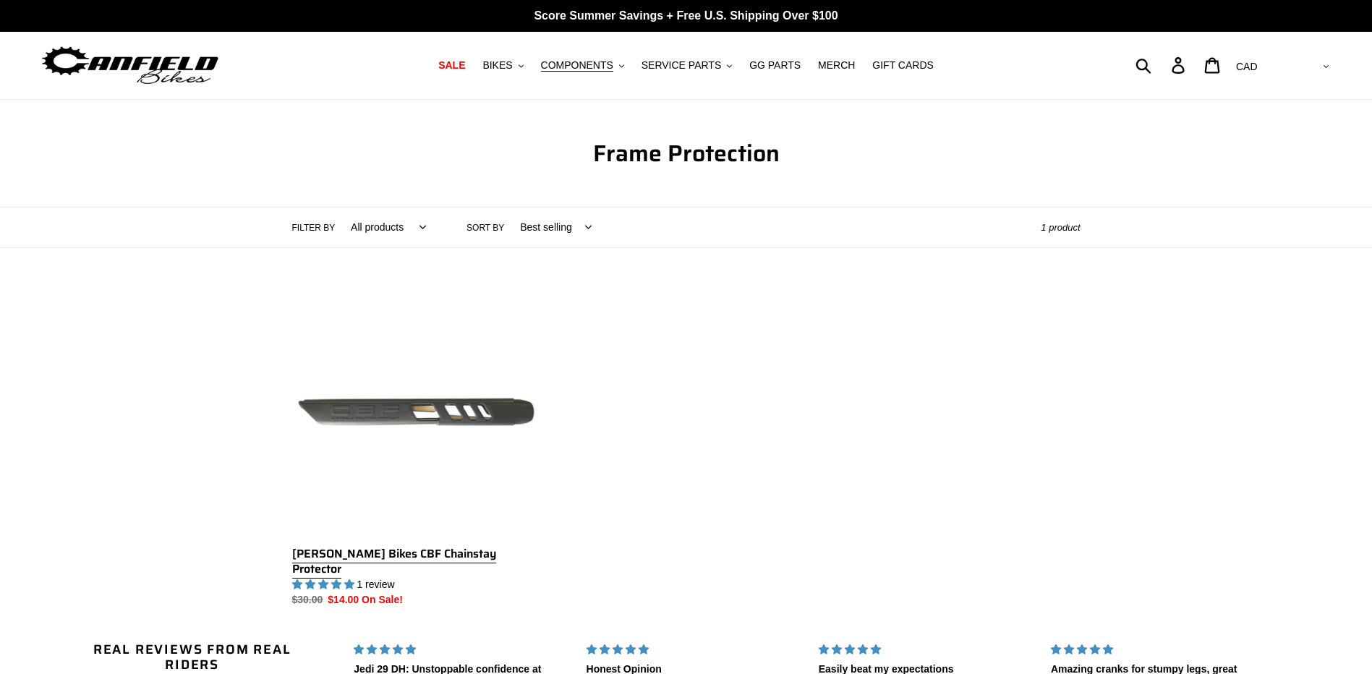
click at [472, 420] on link "Canfield Bikes CBF Chainstay Protector" at bounding box center [416, 448] width 248 height 320
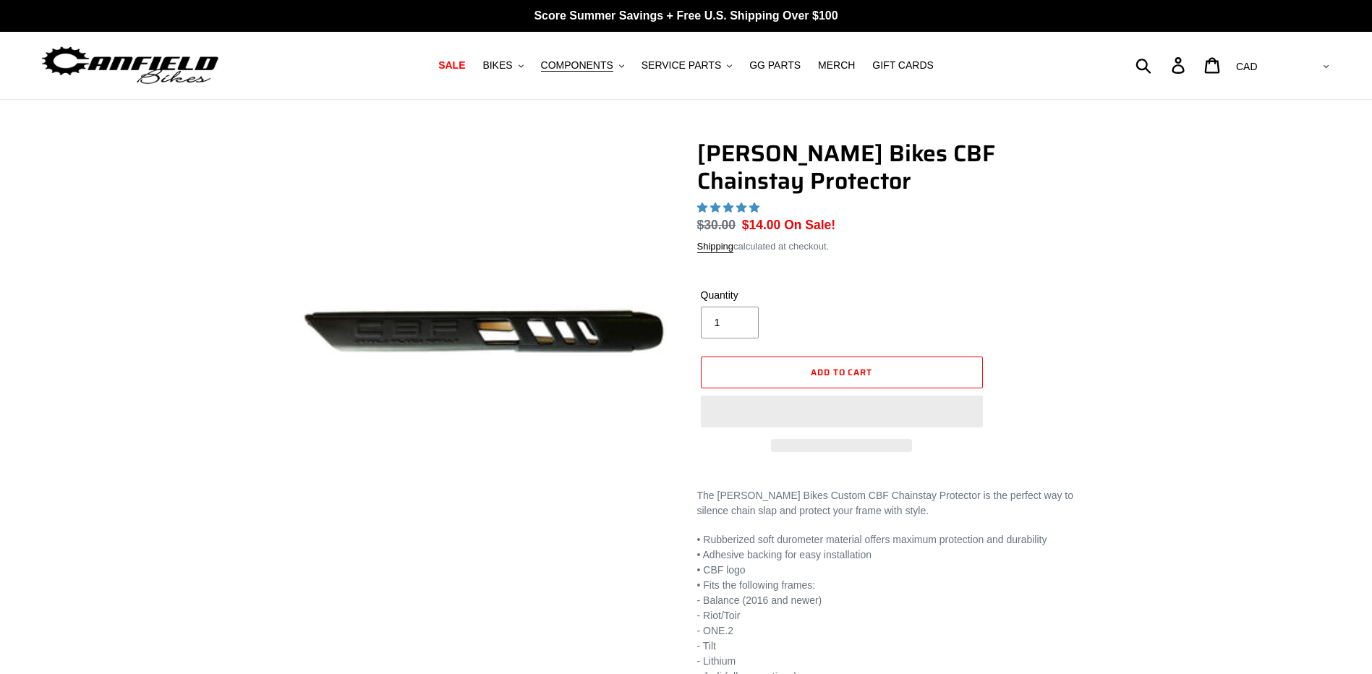
select select "highest-rating"
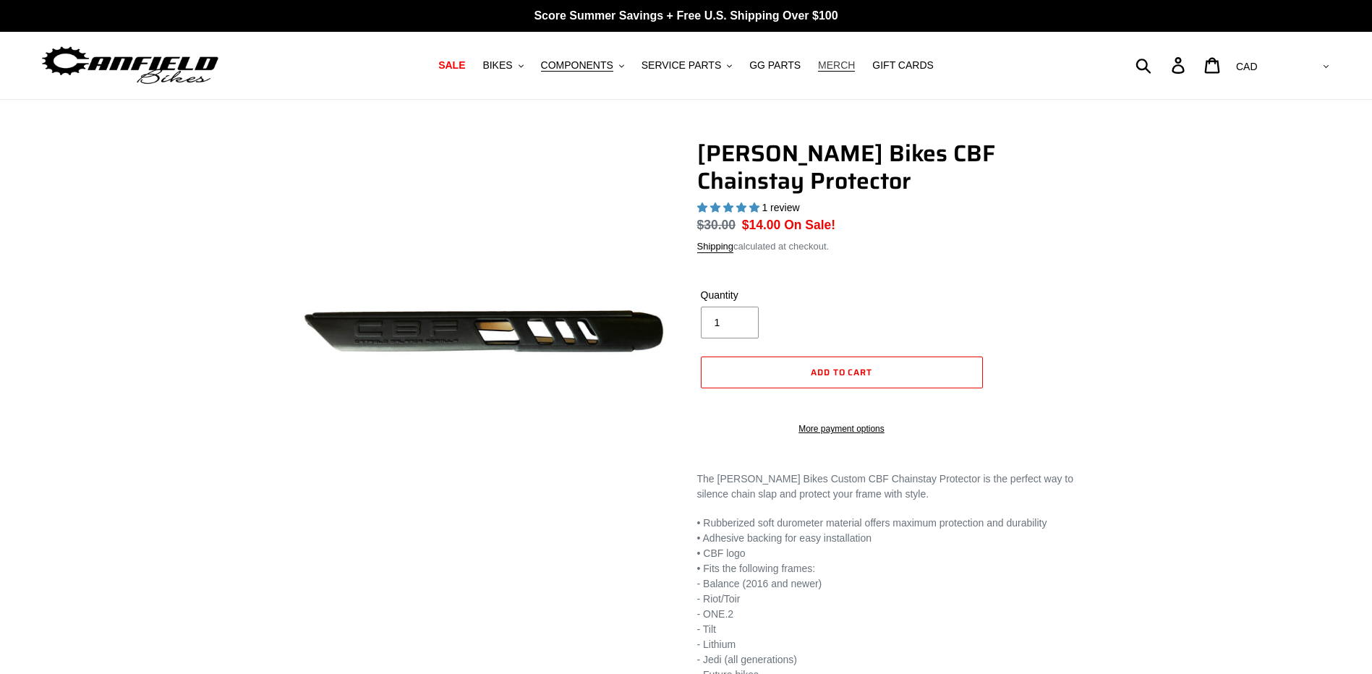
click at [818, 68] on span "MERCH" at bounding box center [836, 65] width 37 height 12
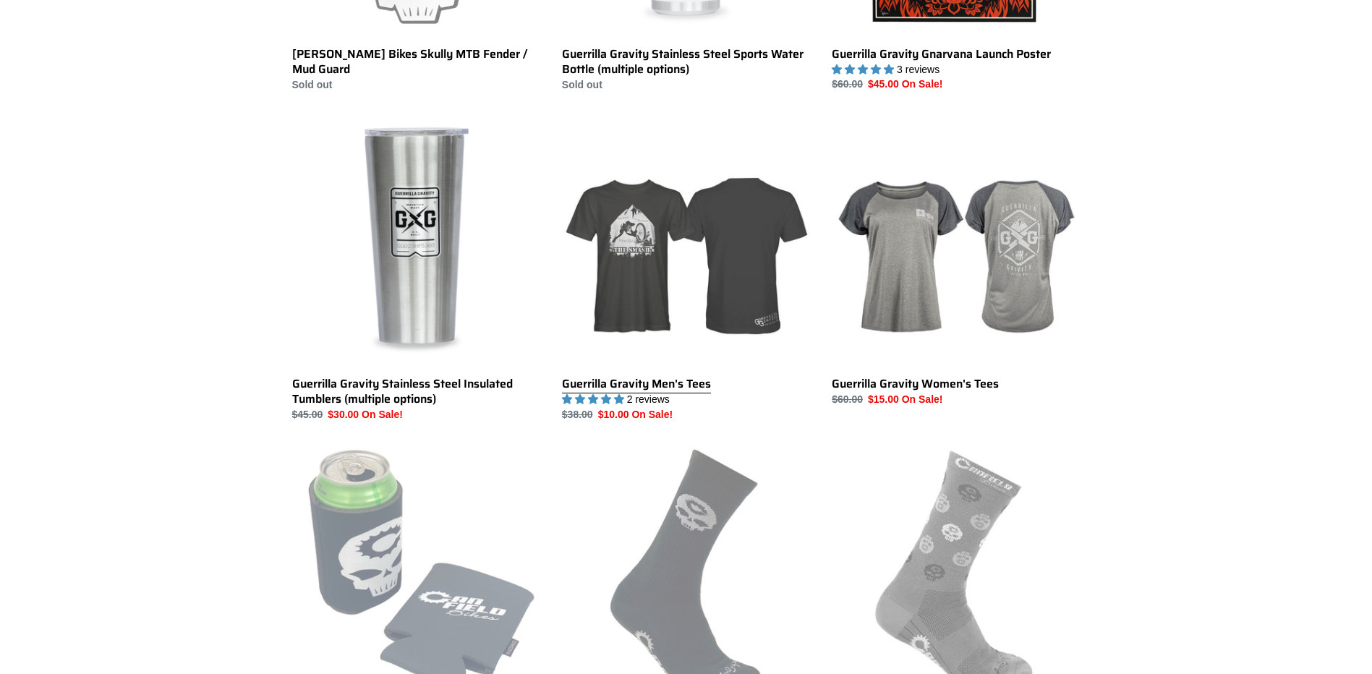
scroll to position [2821, 0]
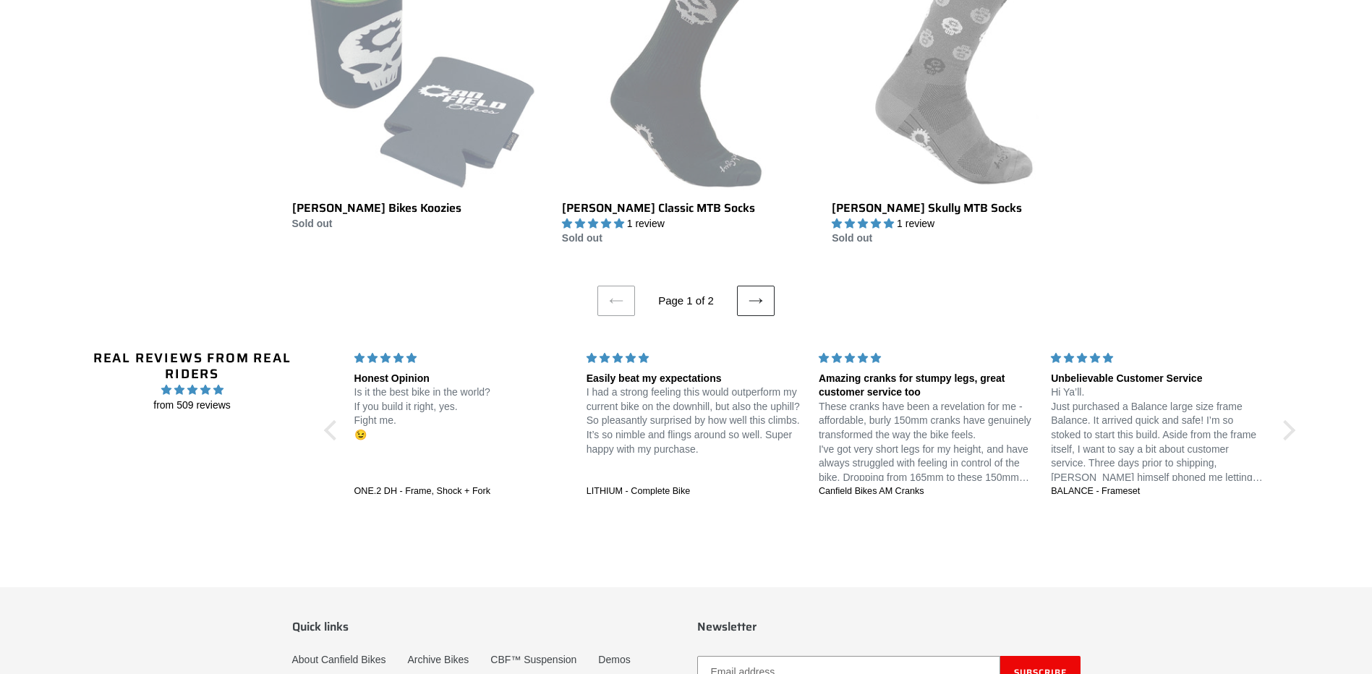
click at [768, 294] on link "Next page" at bounding box center [756, 301] width 38 height 30
